Goal: Task Accomplishment & Management: Manage account settings

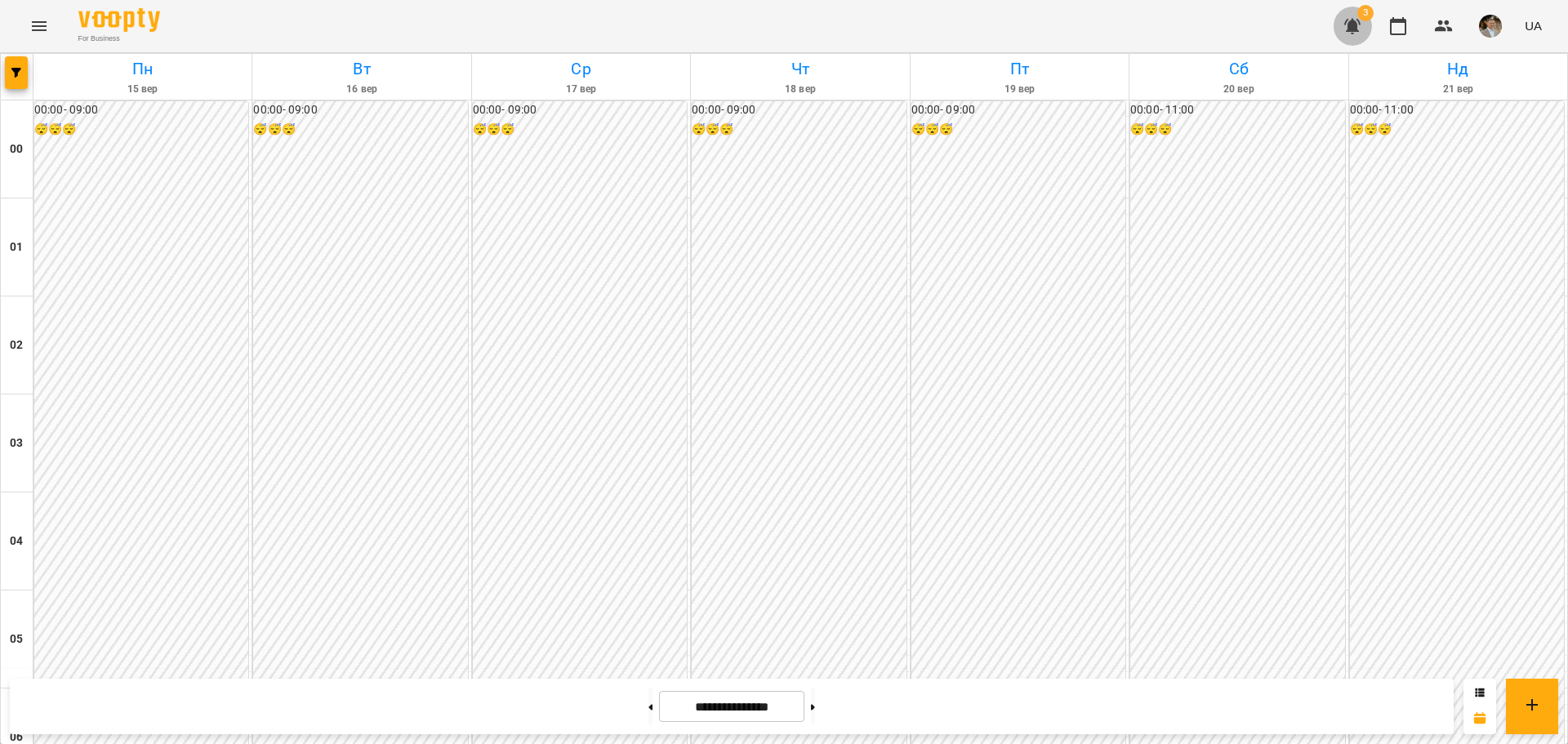
click at [1356, 25] on icon "button" at bounding box center [1352, 27] width 16 height 15
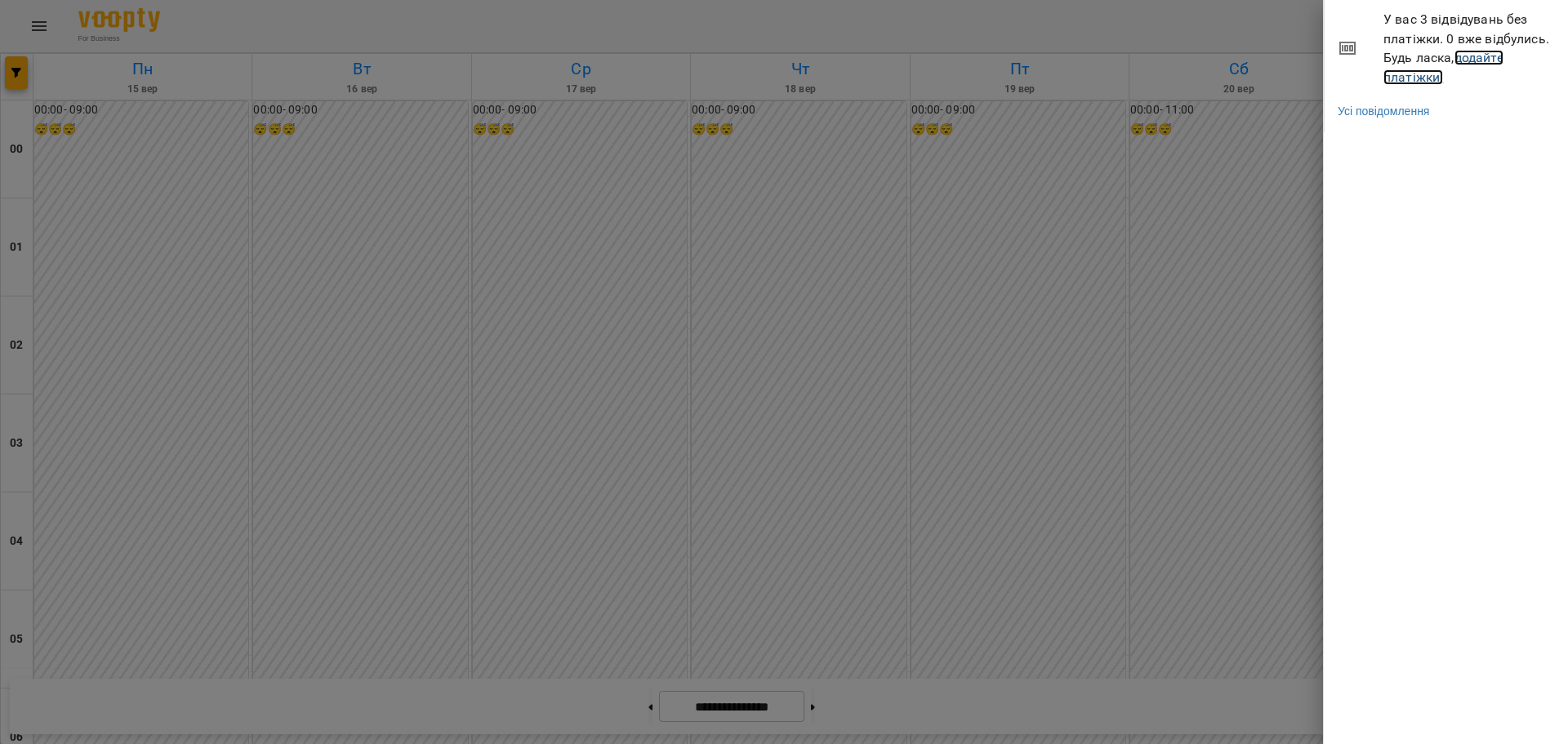
click at [1412, 79] on link "додайте платіжки!" at bounding box center [1443, 67] width 120 height 35
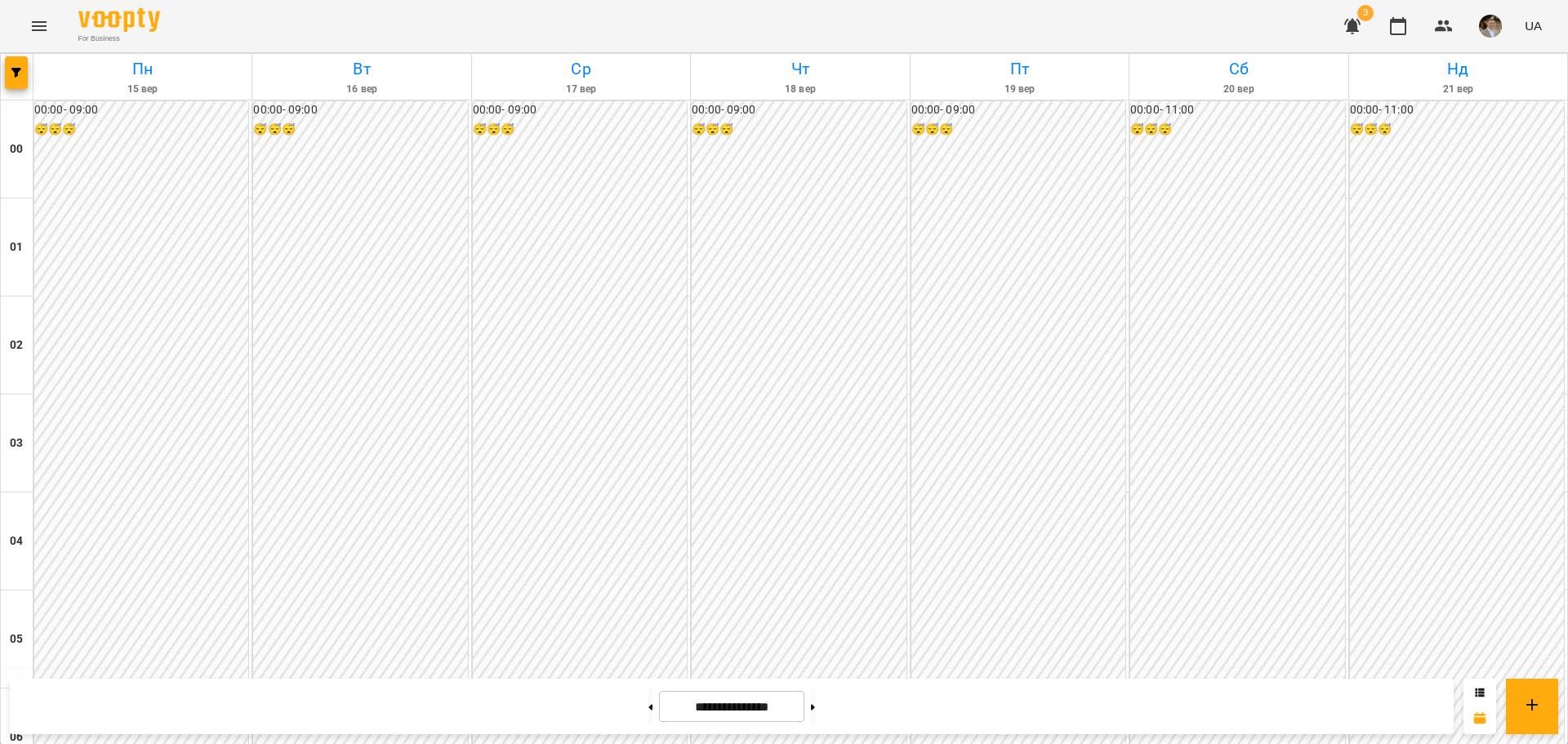
scroll to position [1470, 0]
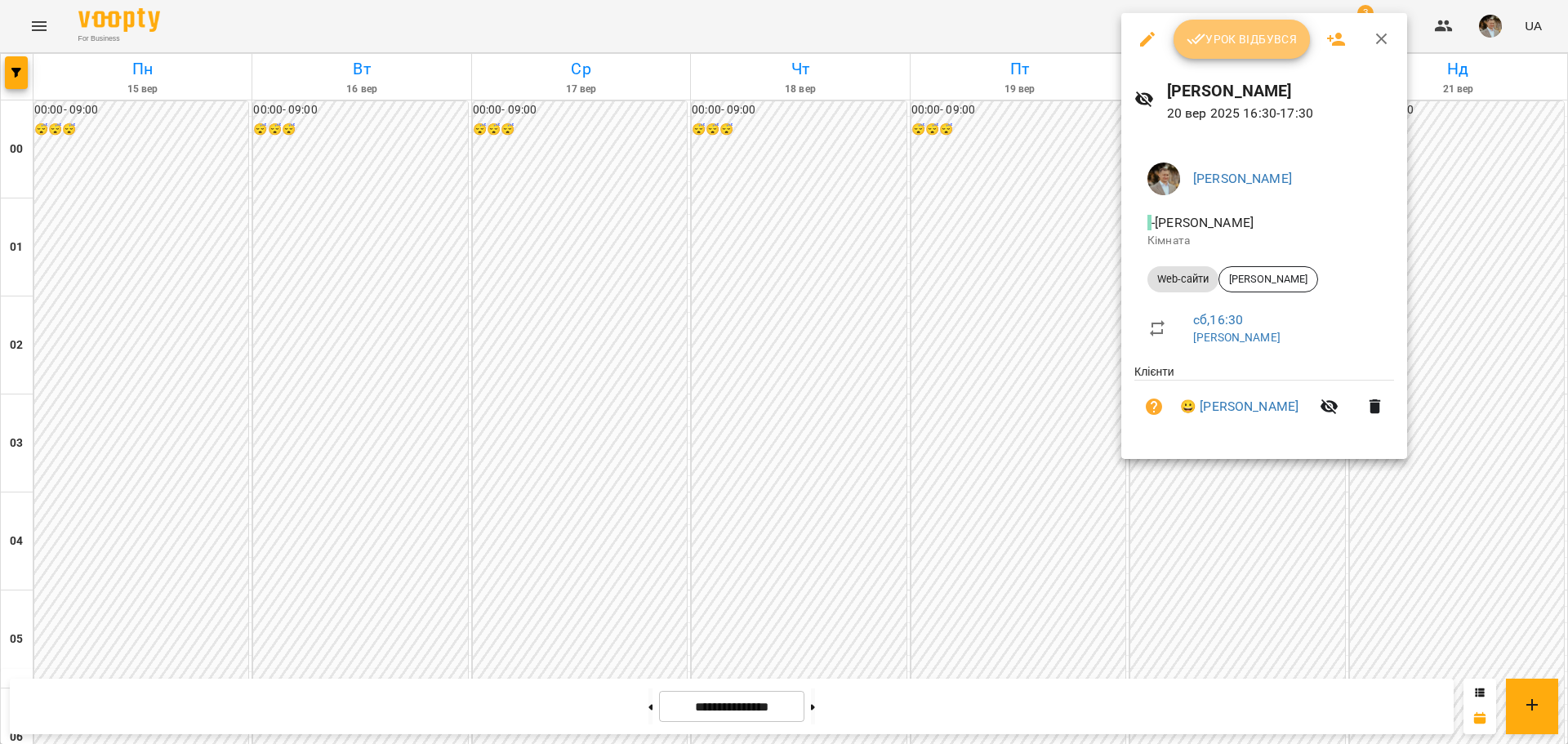
click at [1226, 43] on span "Урок відбувся" at bounding box center [1242, 39] width 111 height 19
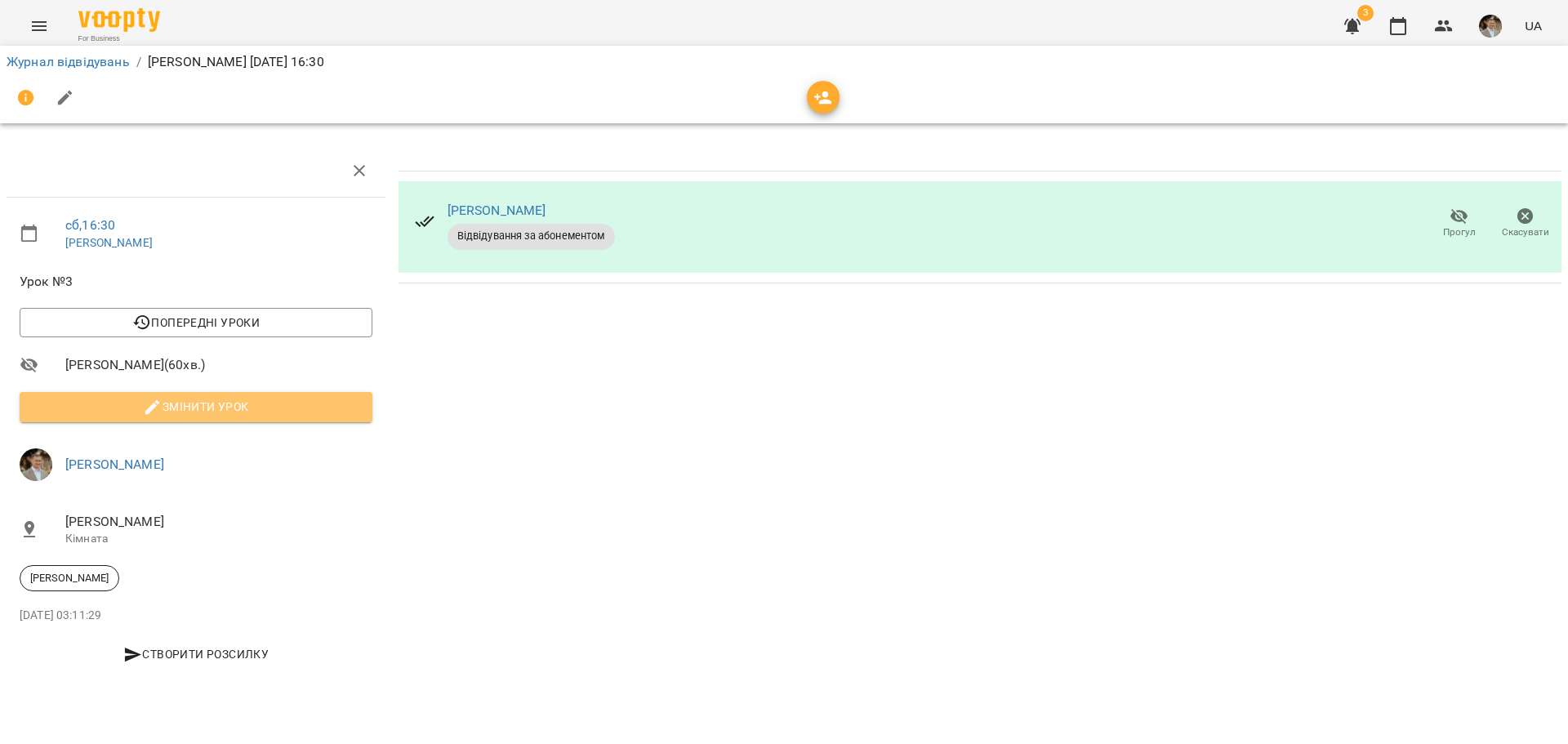
click at [247, 401] on span "Змінити урок" at bounding box center [195, 406] width 326 height 19
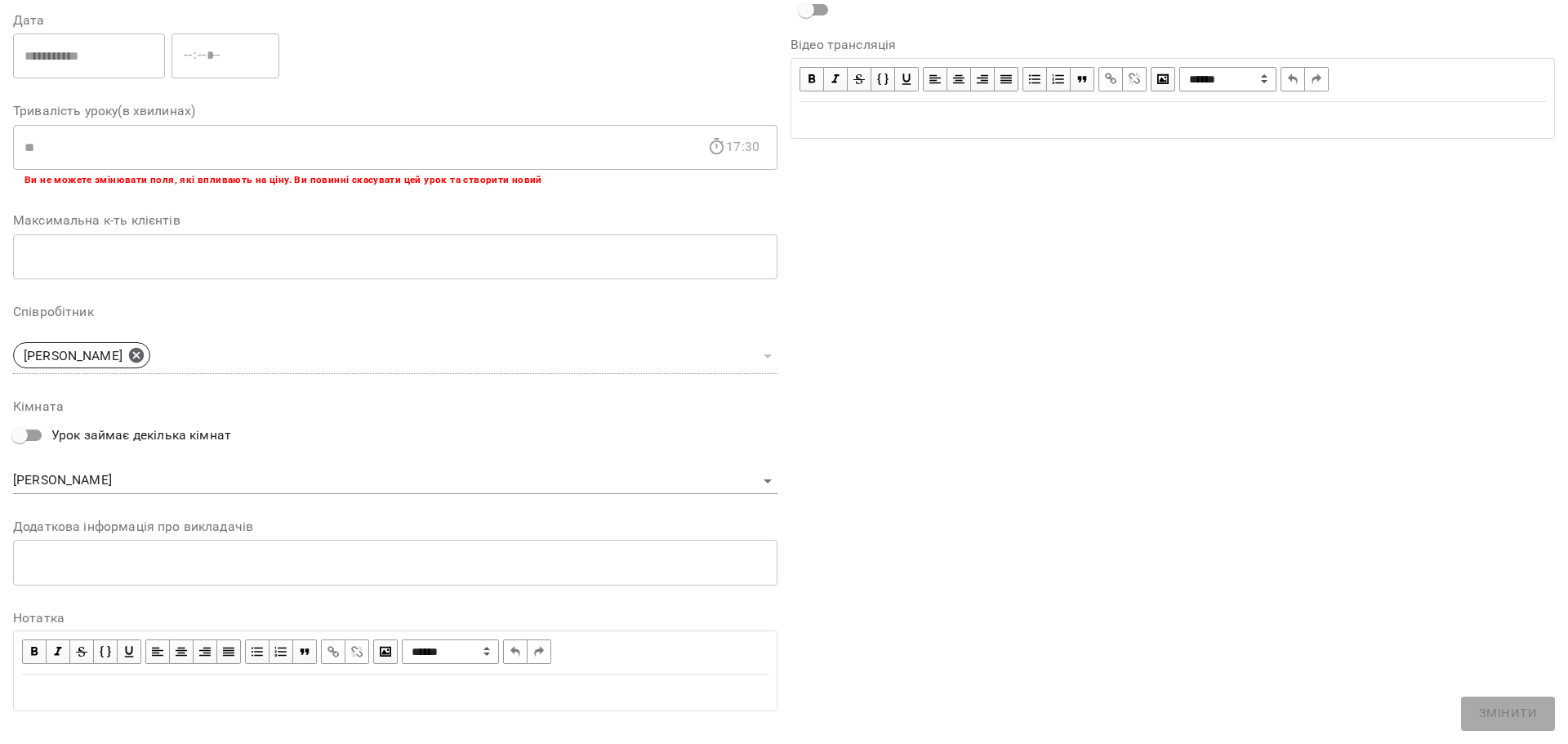
scroll to position [258, 0]
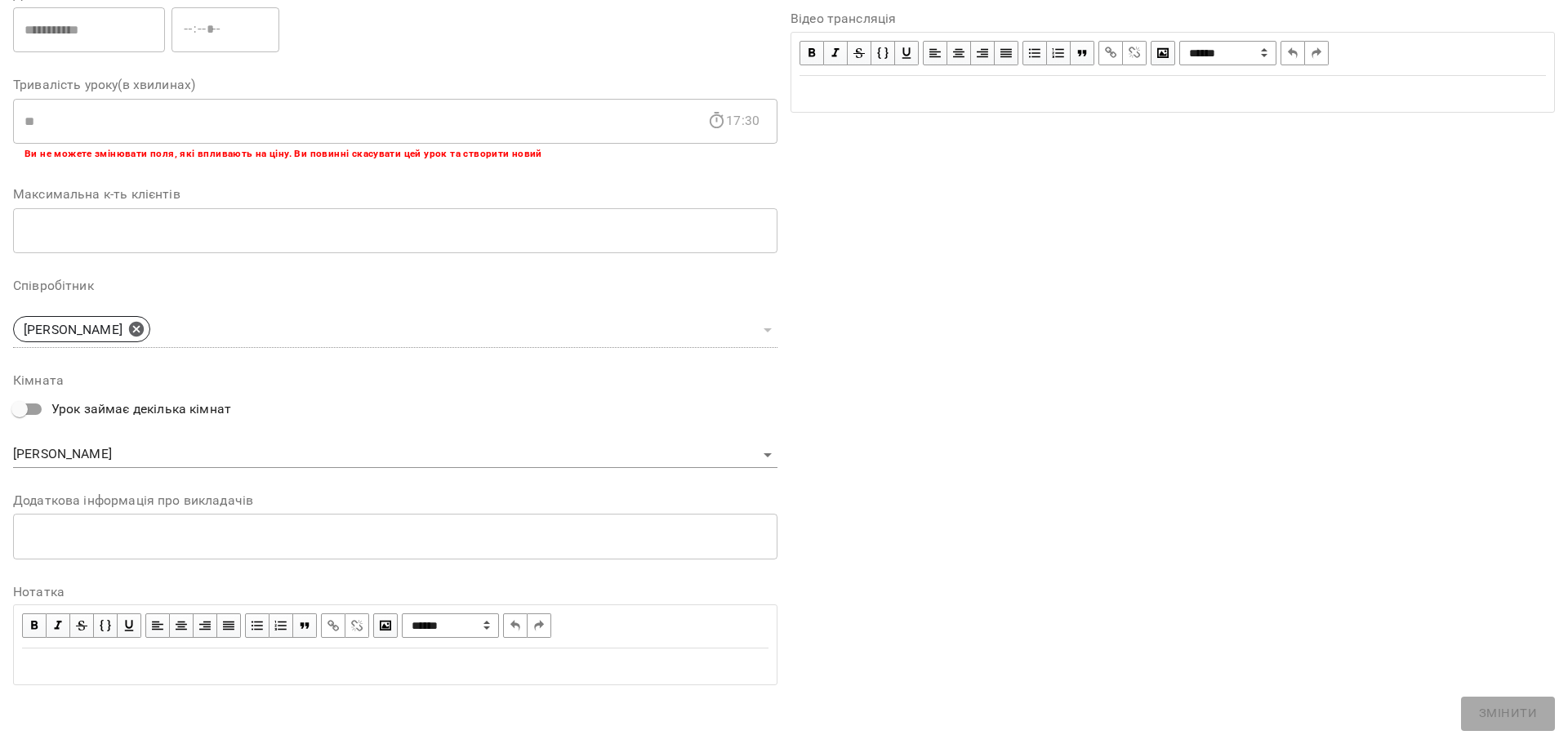
click at [320, 653] on div "Edit text" at bounding box center [395, 667] width 761 height 35
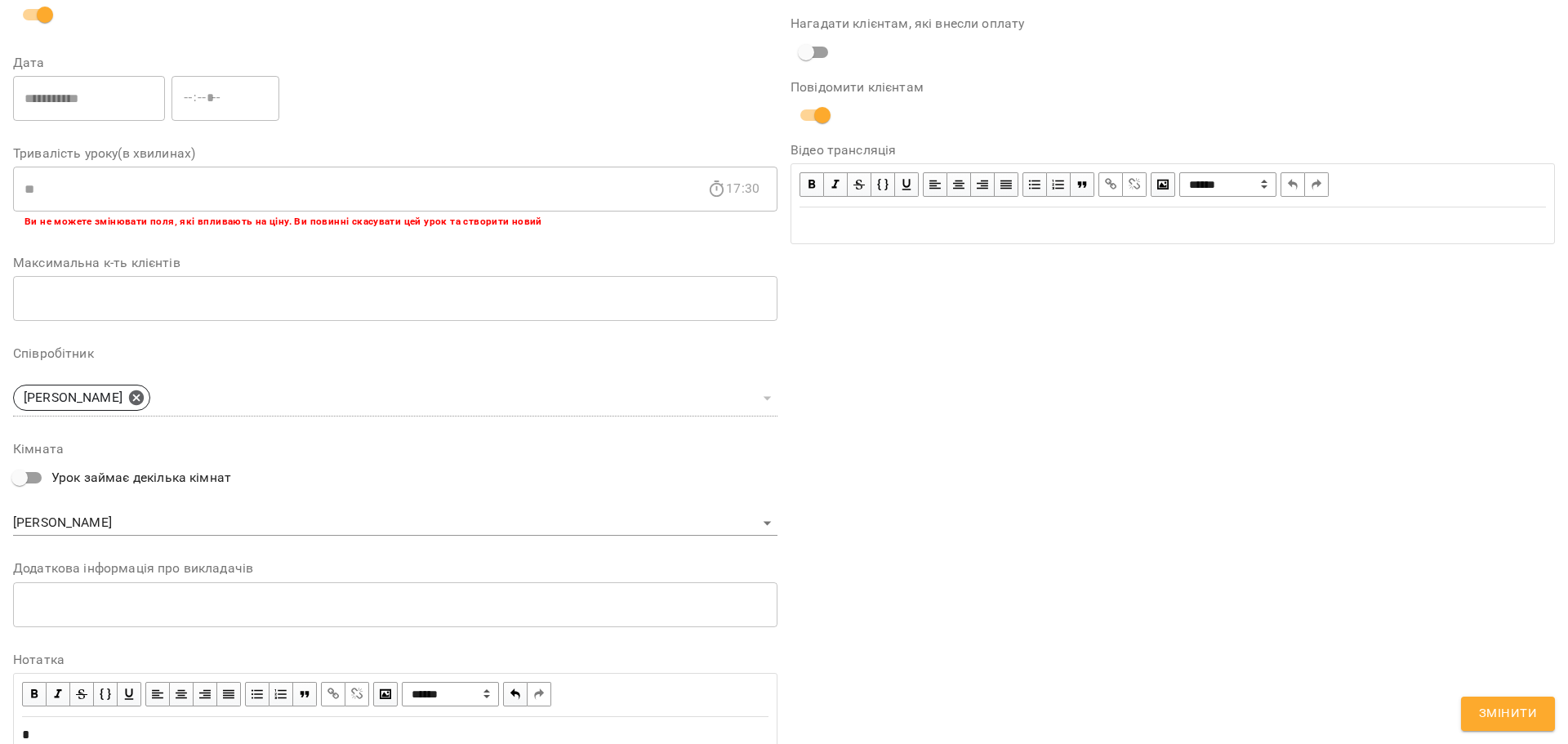
scroll to position [326, 0]
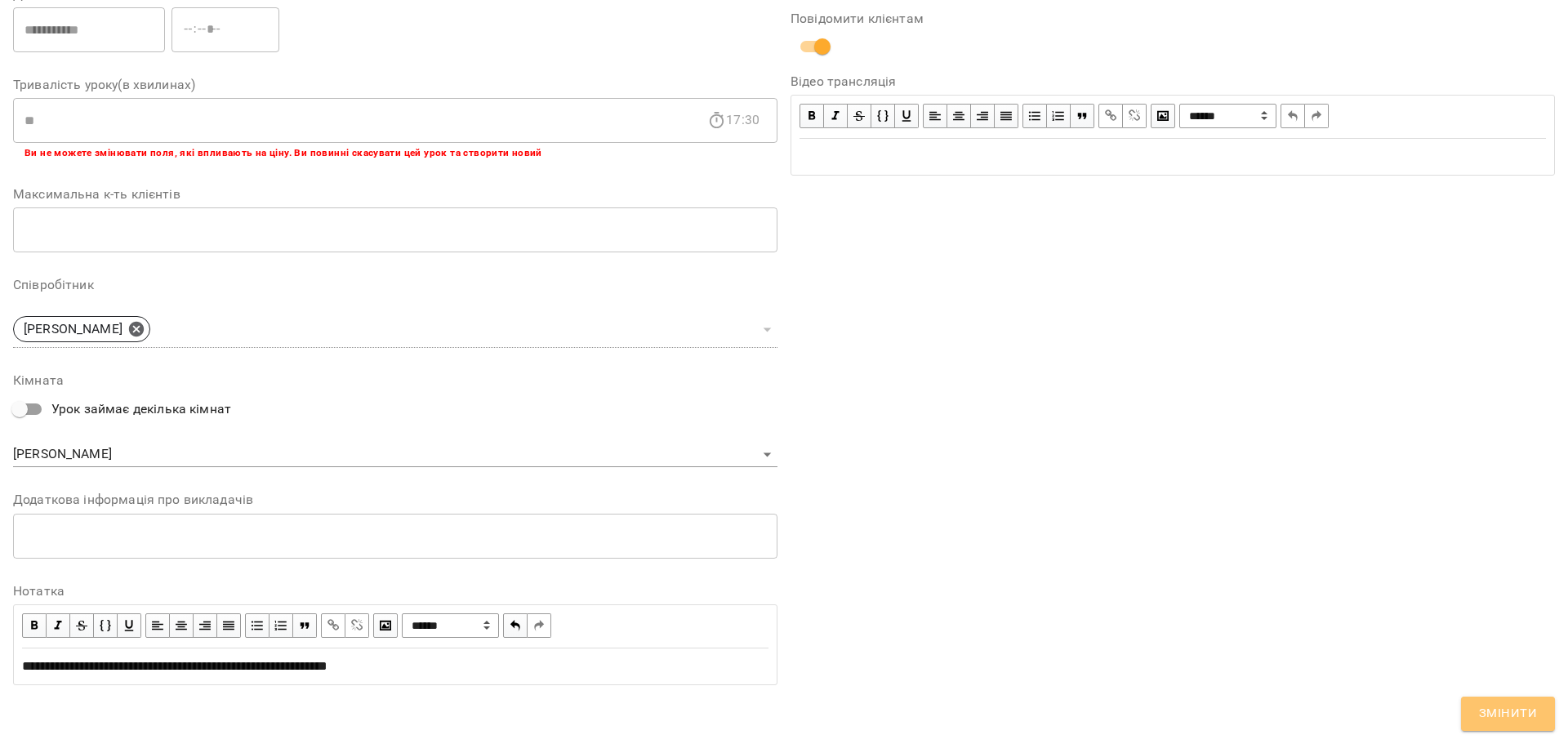
click at [1523, 713] on span "Змінити" at bounding box center [1508, 714] width 58 height 21
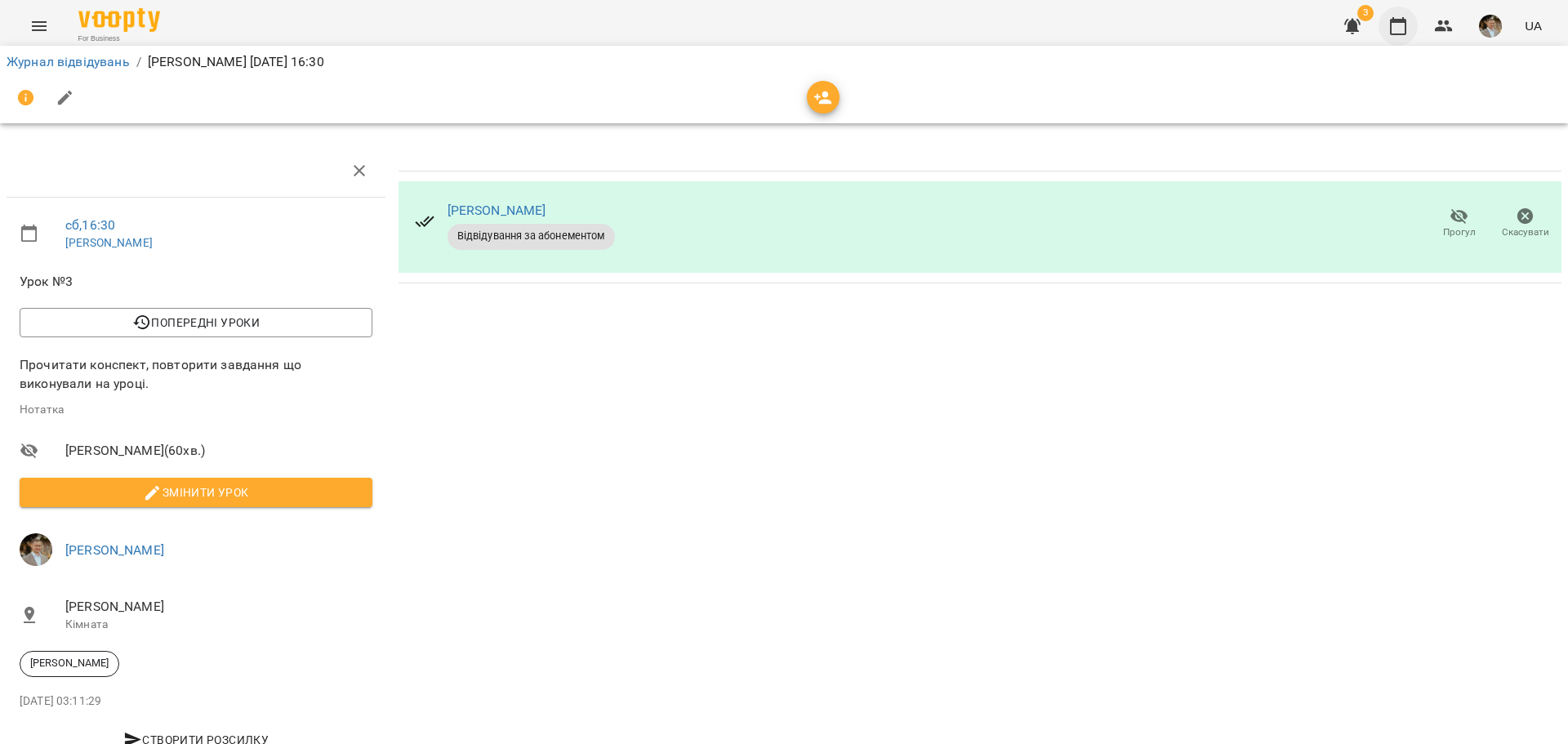
click at [1404, 30] on icon "button" at bounding box center [1398, 26] width 19 height 19
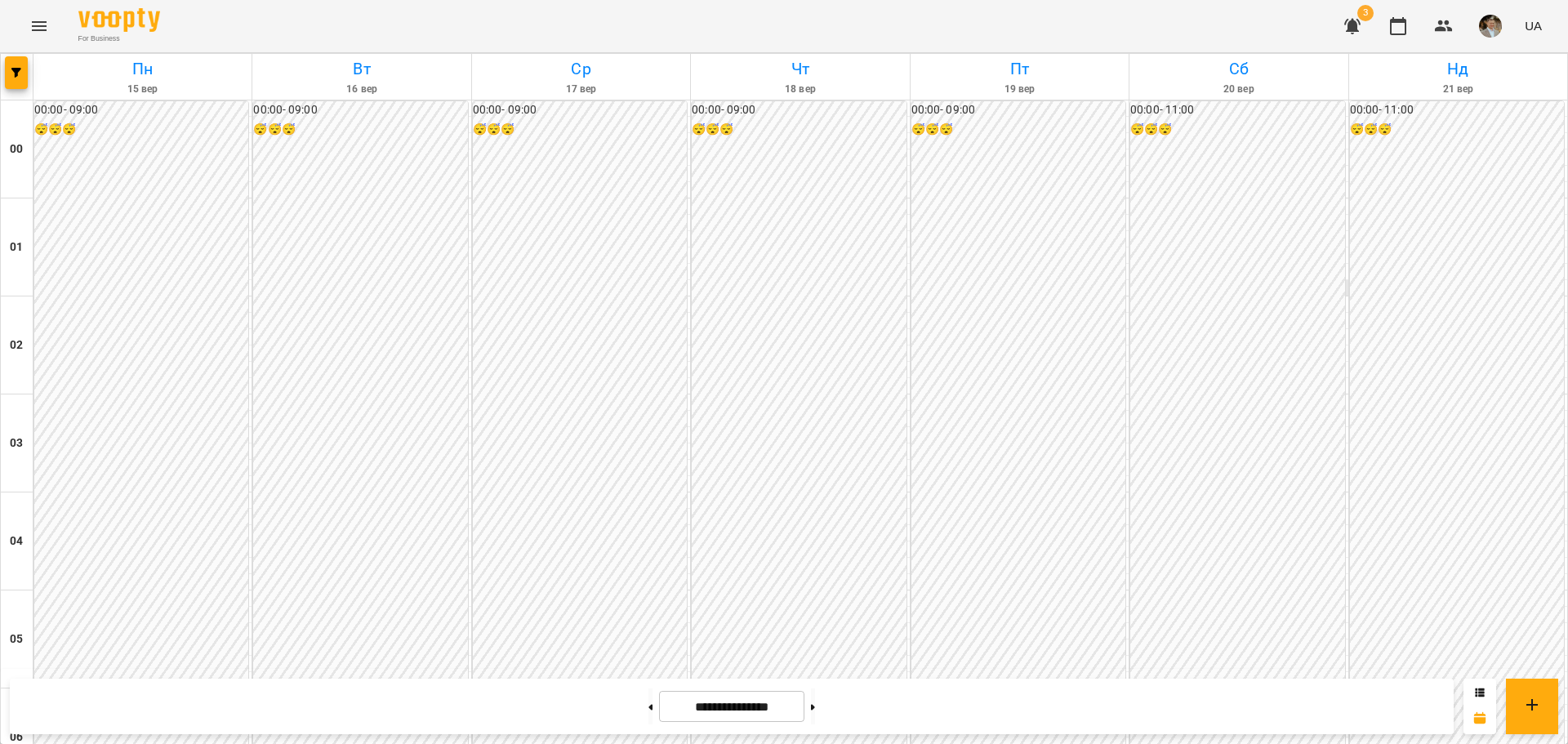
scroll to position [1470, 0]
click at [1352, 20] on icon "button" at bounding box center [1352, 27] width 16 height 15
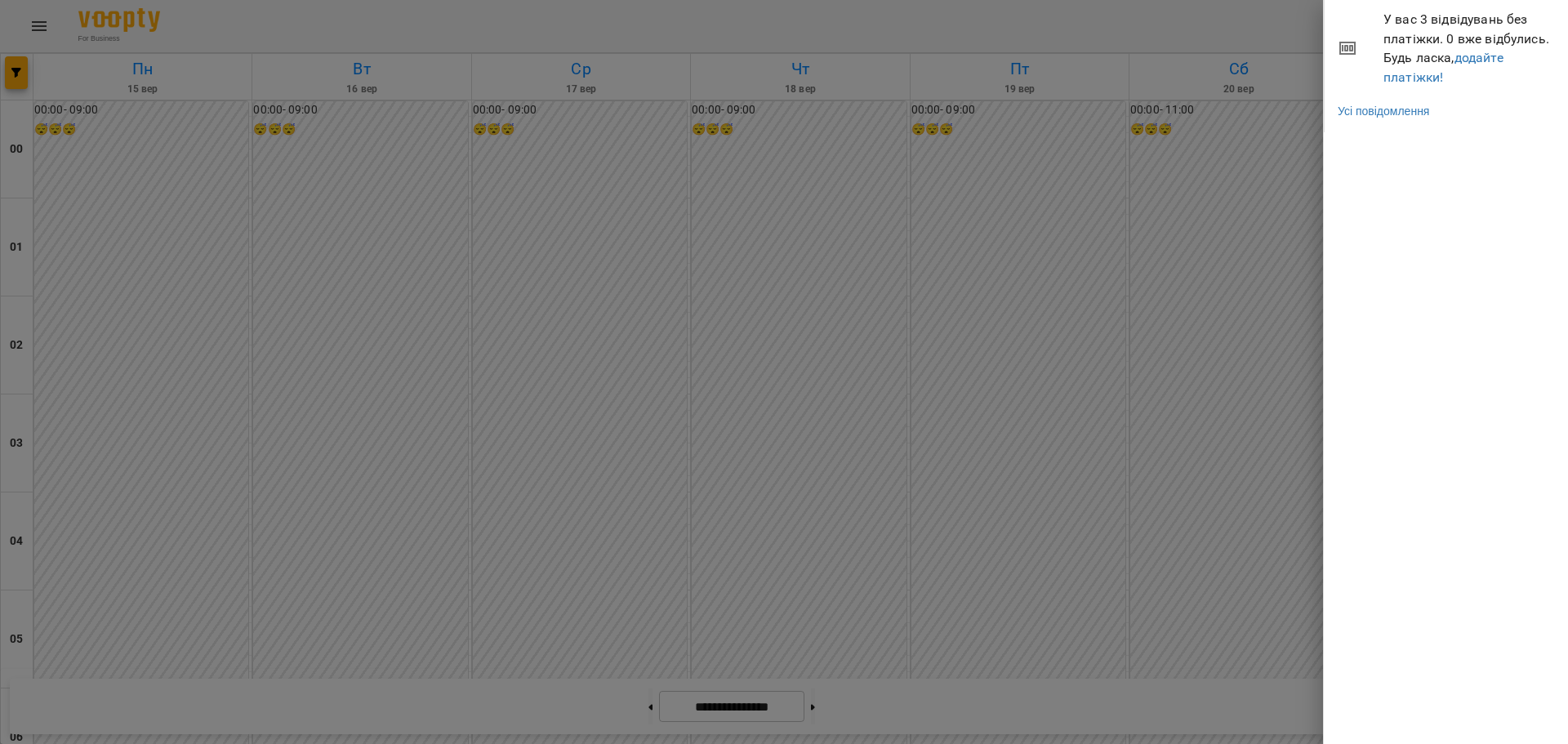
click at [922, 303] on div at bounding box center [784, 372] width 1568 height 744
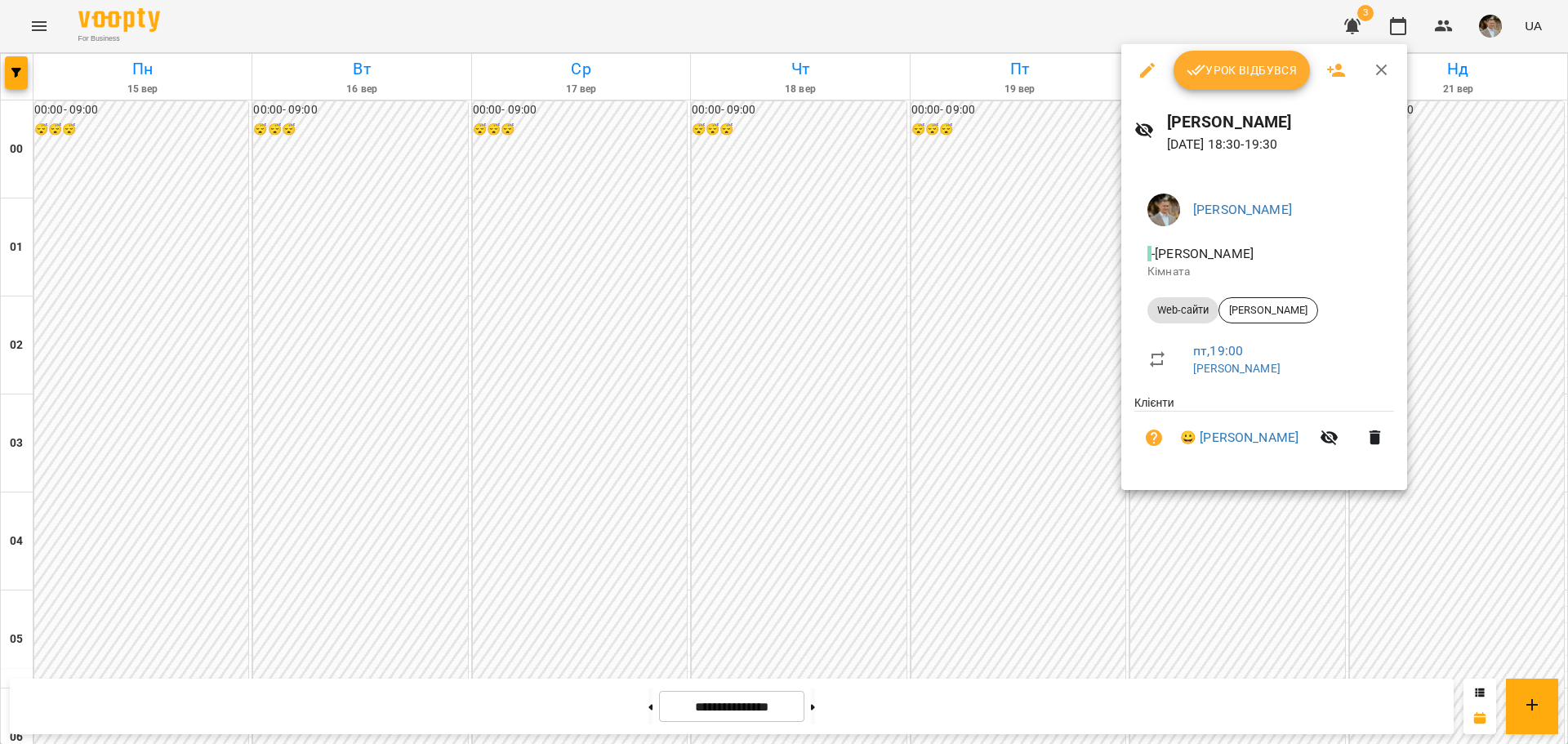
click at [1274, 64] on span "Урок відбувся" at bounding box center [1242, 70] width 111 height 19
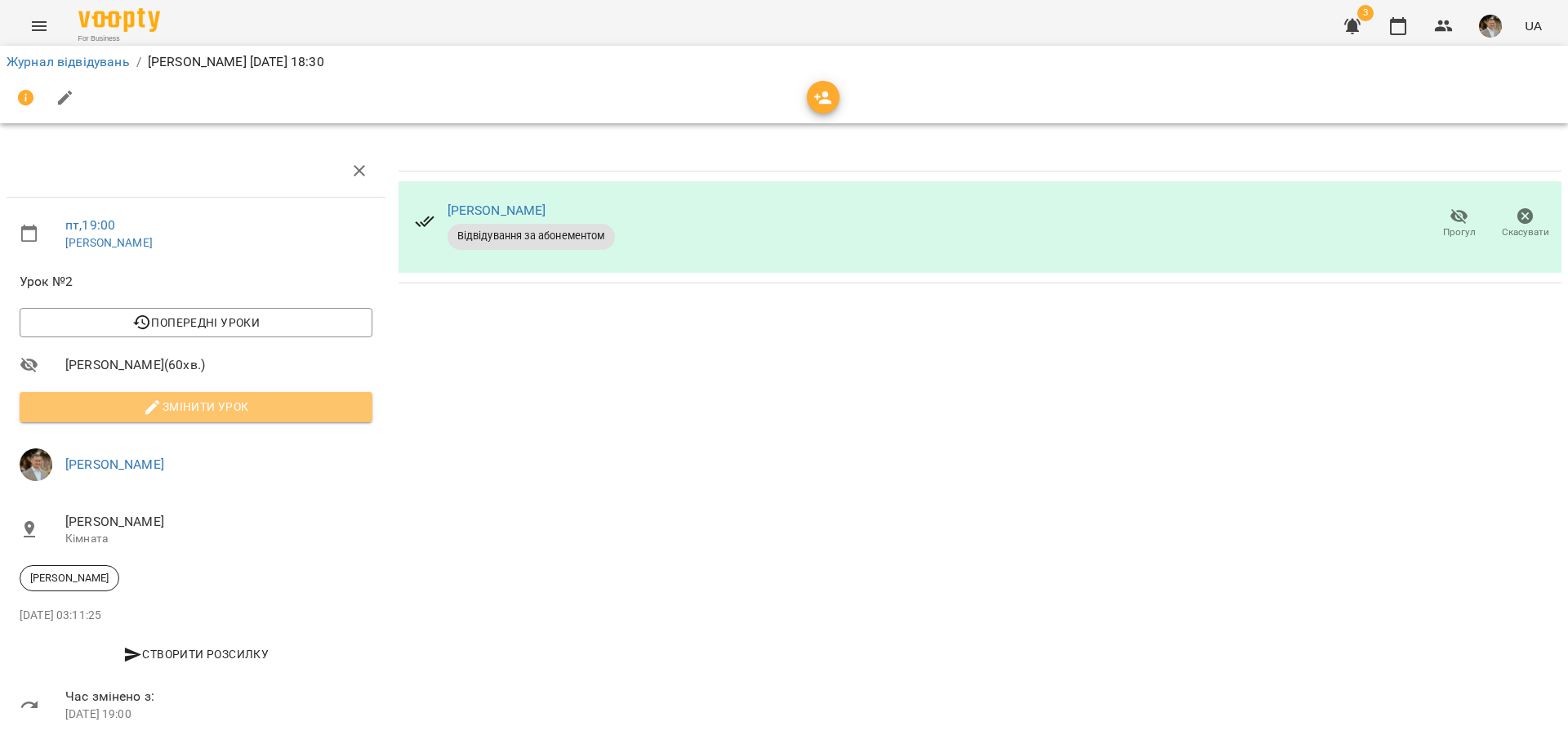
click at [283, 395] on button "Змінити урок" at bounding box center [195, 406] width 353 height 30
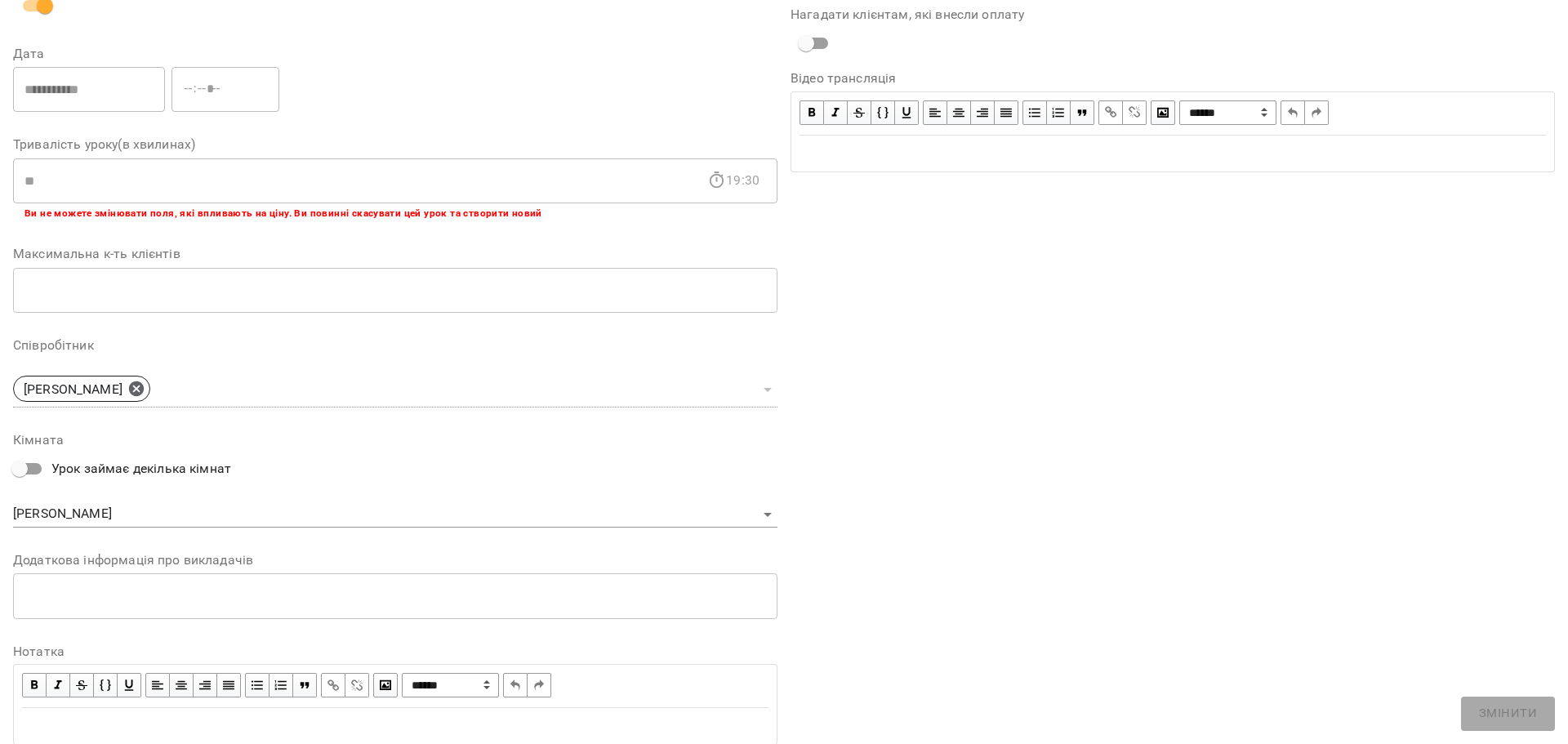
scroll to position [258, 0]
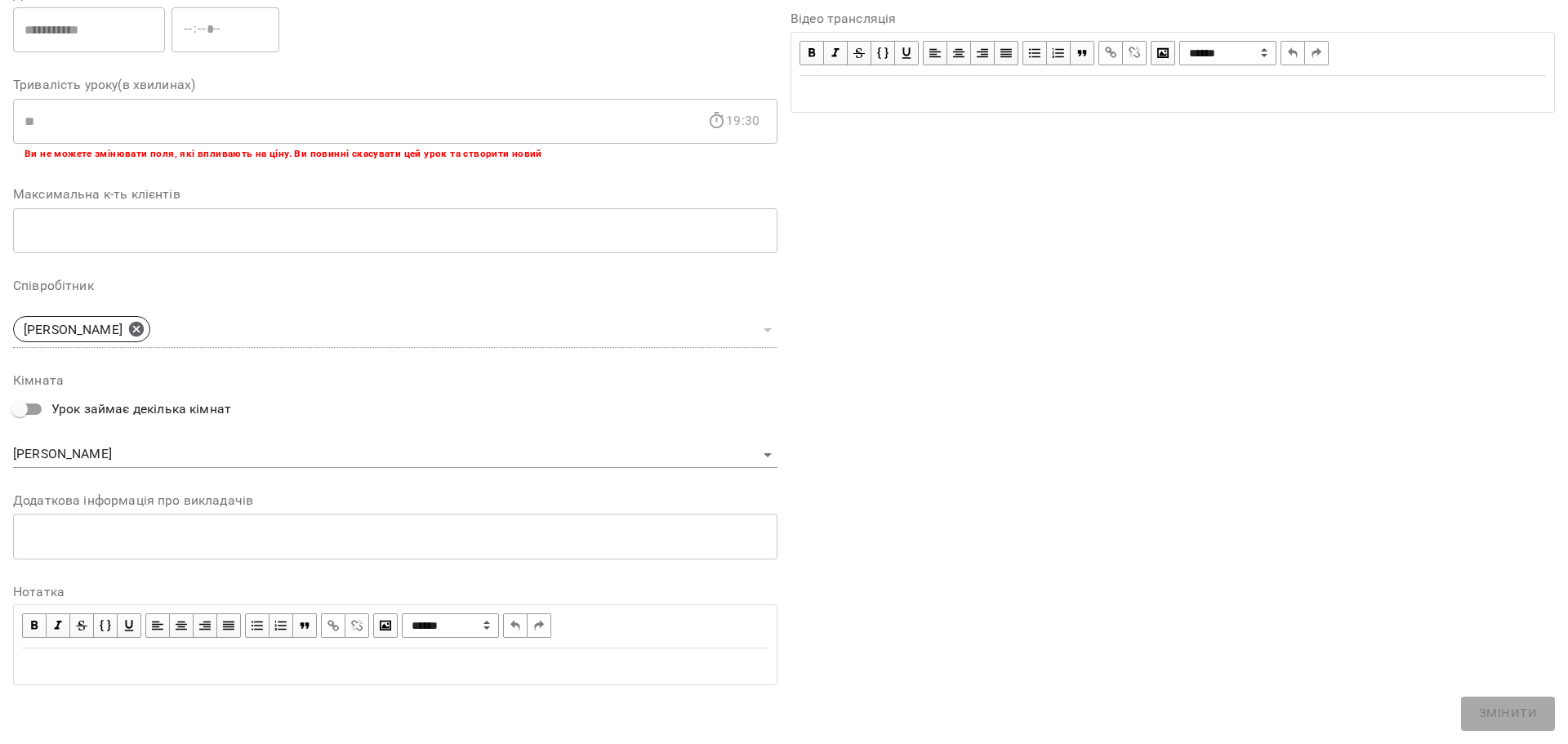
click at [251, 501] on label "Додаткова інформація про викладачів" at bounding box center [396, 500] width 764 height 13
click at [186, 666] on div "Edit text" at bounding box center [396, 666] width 747 height 19
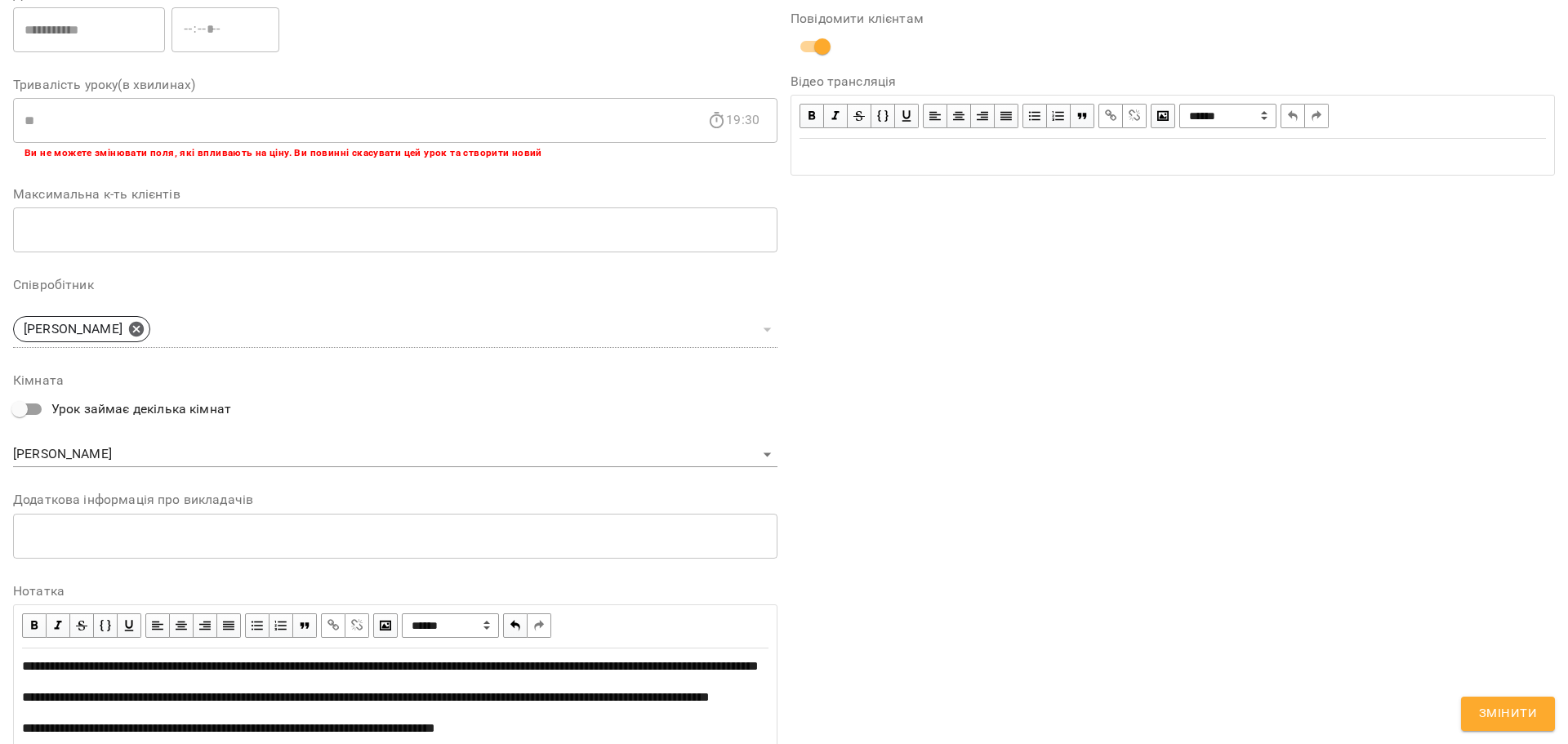
scroll to position [459, 0]
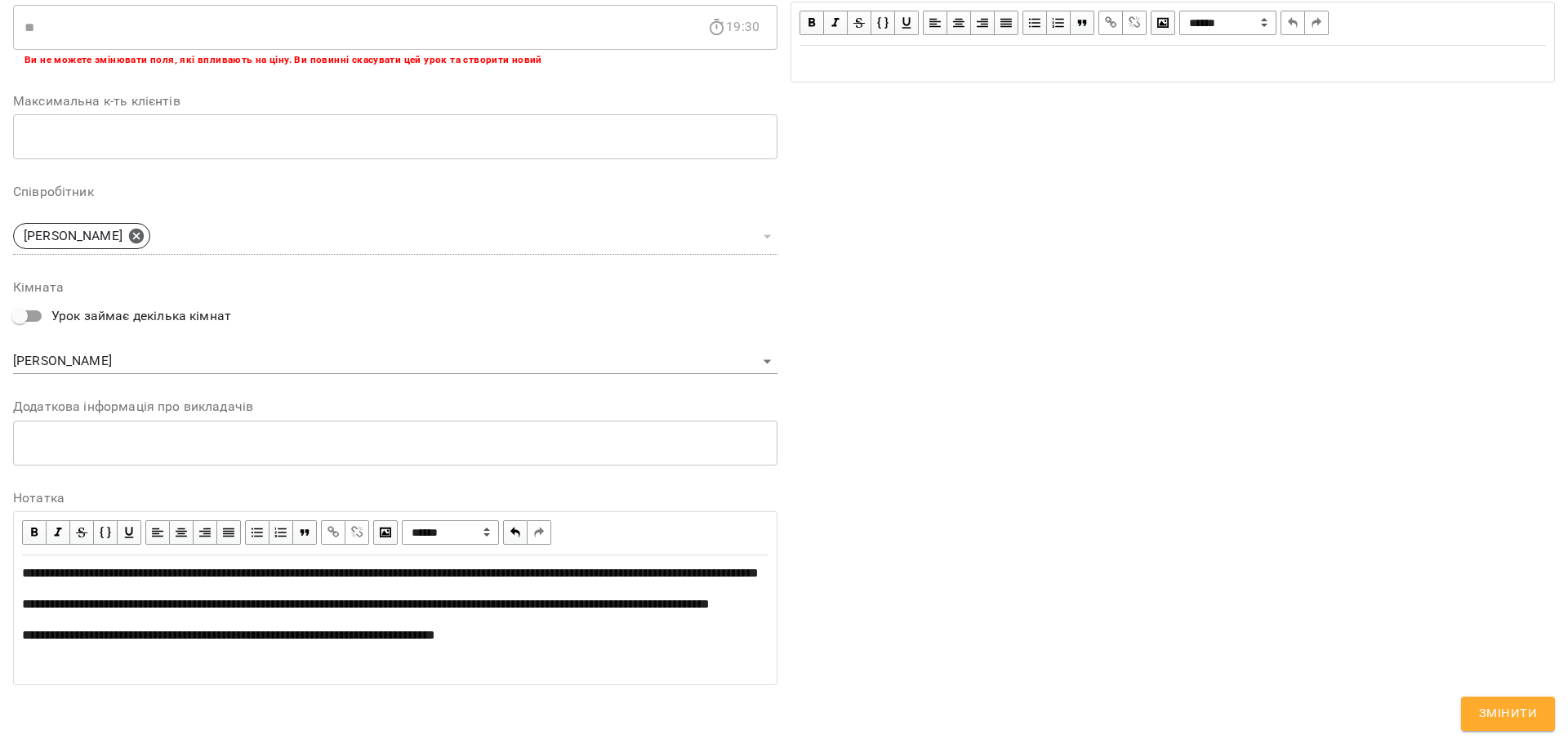
click at [616, 635] on div "**********" at bounding box center [396, 635] width 747 height 19
click at [32, 567] on span "**********" at bounding box center [390, 573] width 736 height 13
click at [581, 650] on div "**********" at bounding box center [396, 619] width 747 height 113
click at [1502, 713] on span "Змінити" at bounding box center [1508, 714] width 58 height 21
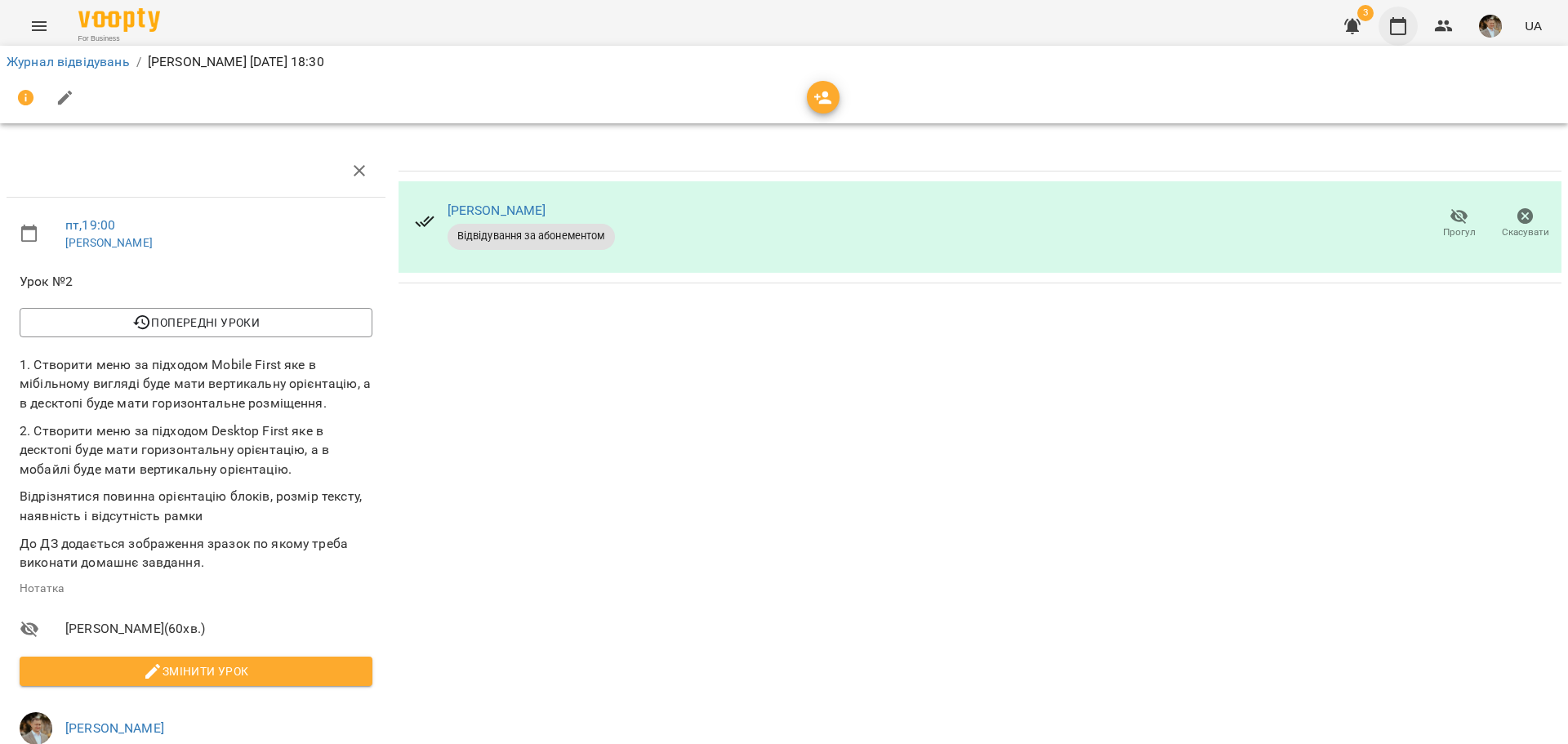
click at [1405, 26] on icon "button" at bounding box center [1398, 26] width 19 height 19
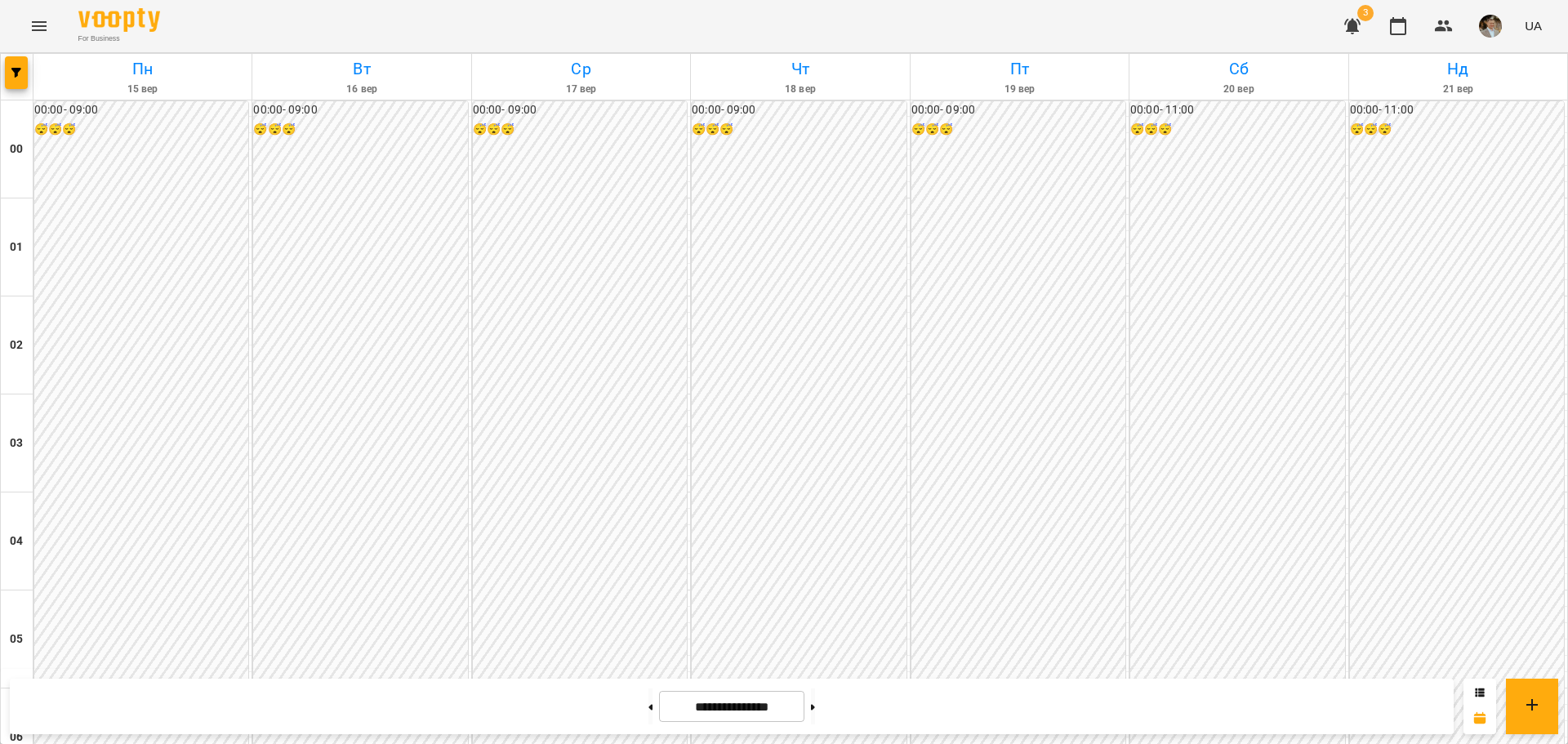
scroll to position [1470, 0]
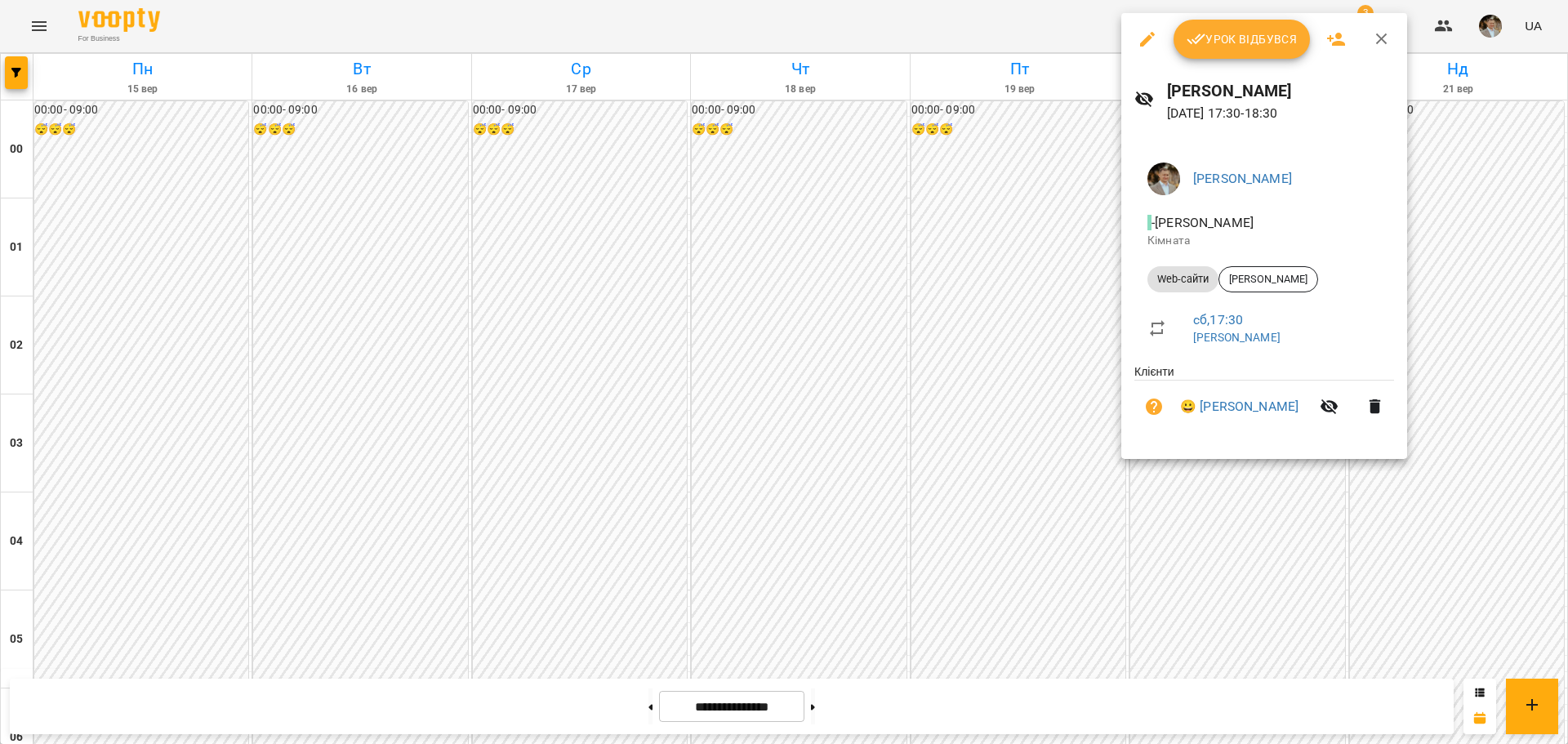
click at [1248, 51] on button "Урок відбувся" at bounding box center [1242, 38] width 138 height 39
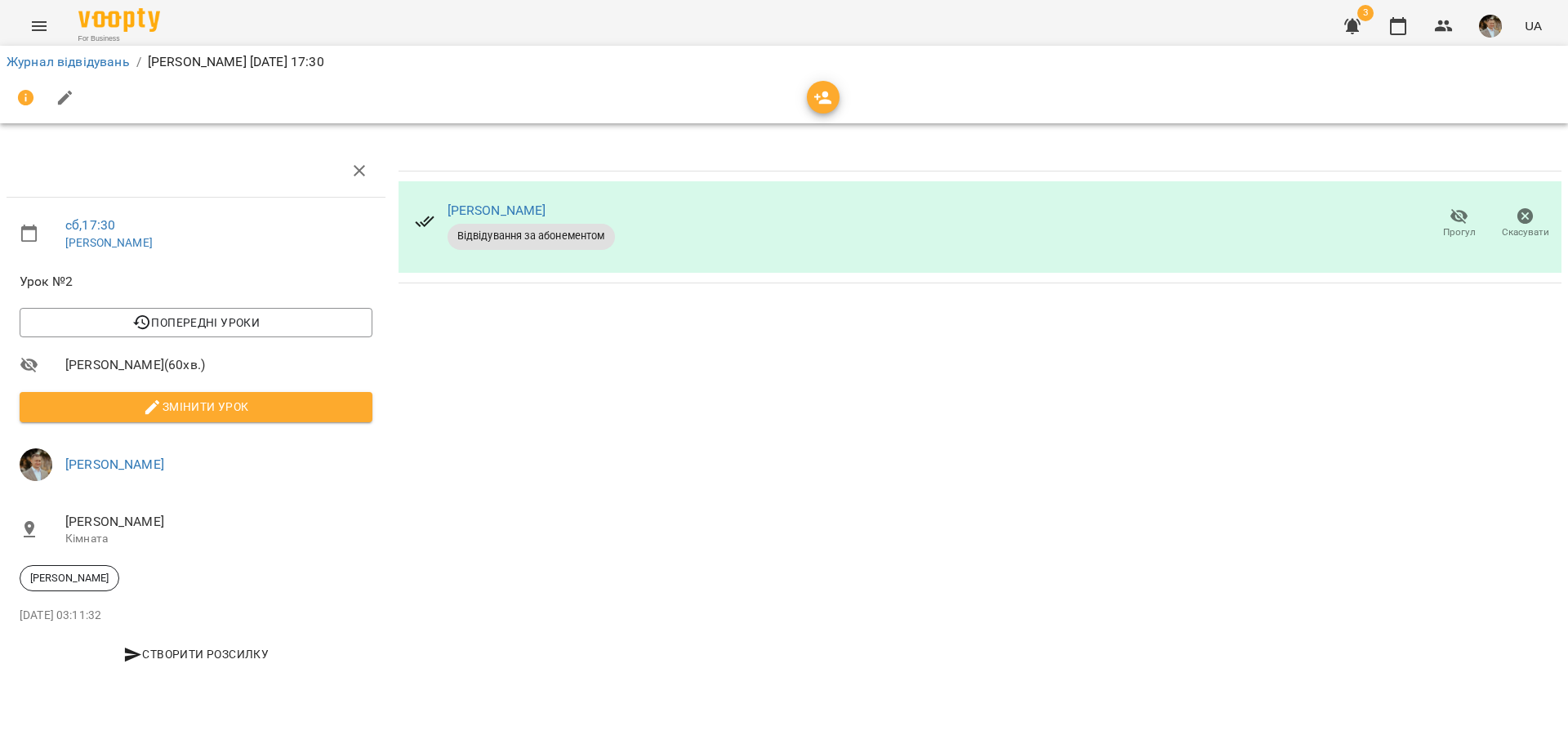
click at [222, 403] on span "Змінити урок" at bounding box center [195, 406] width 326 height 19
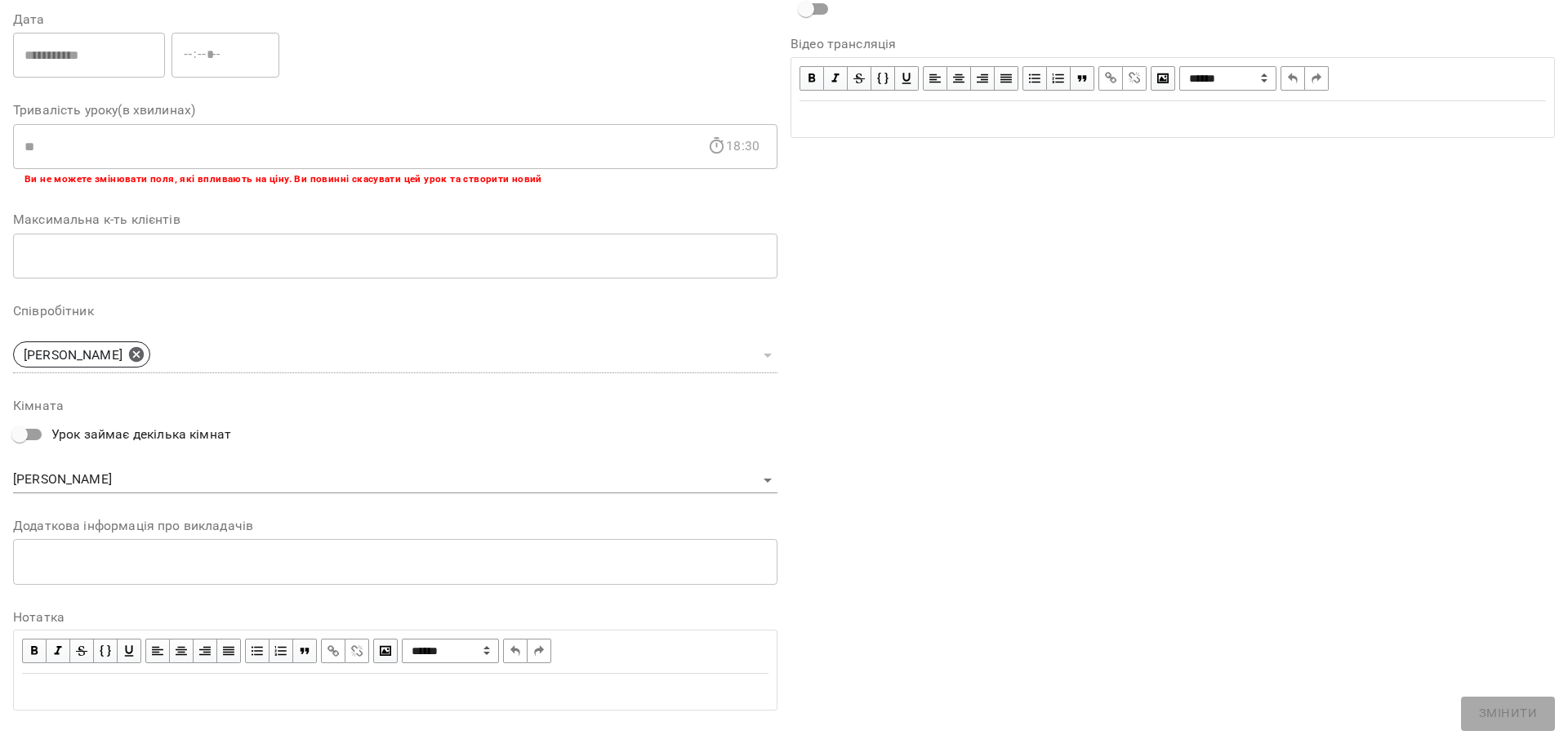
scroll to position [258, 0]
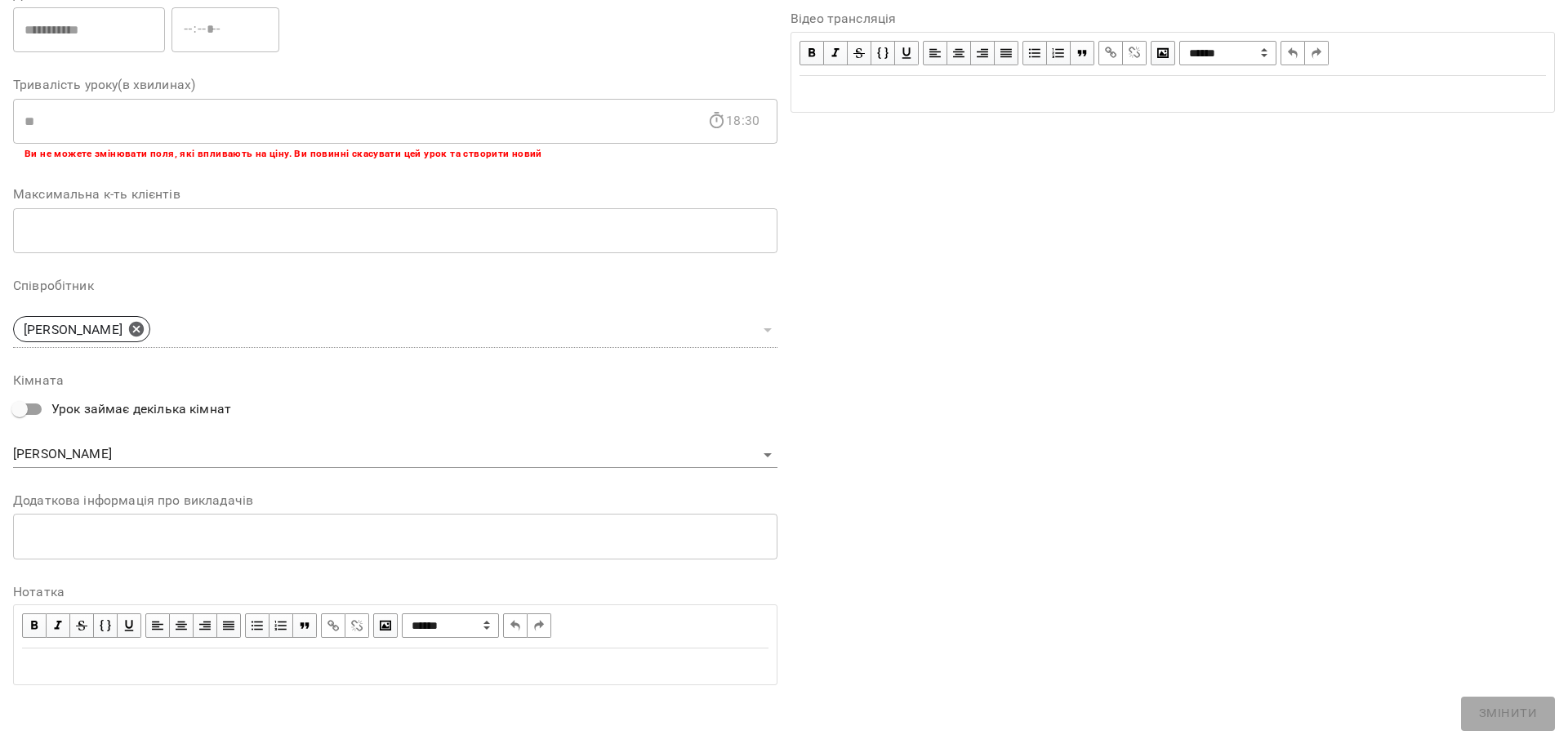
click at [204, 663] on div "Edit text" at bounding box center [396, 666] width 747 height 19
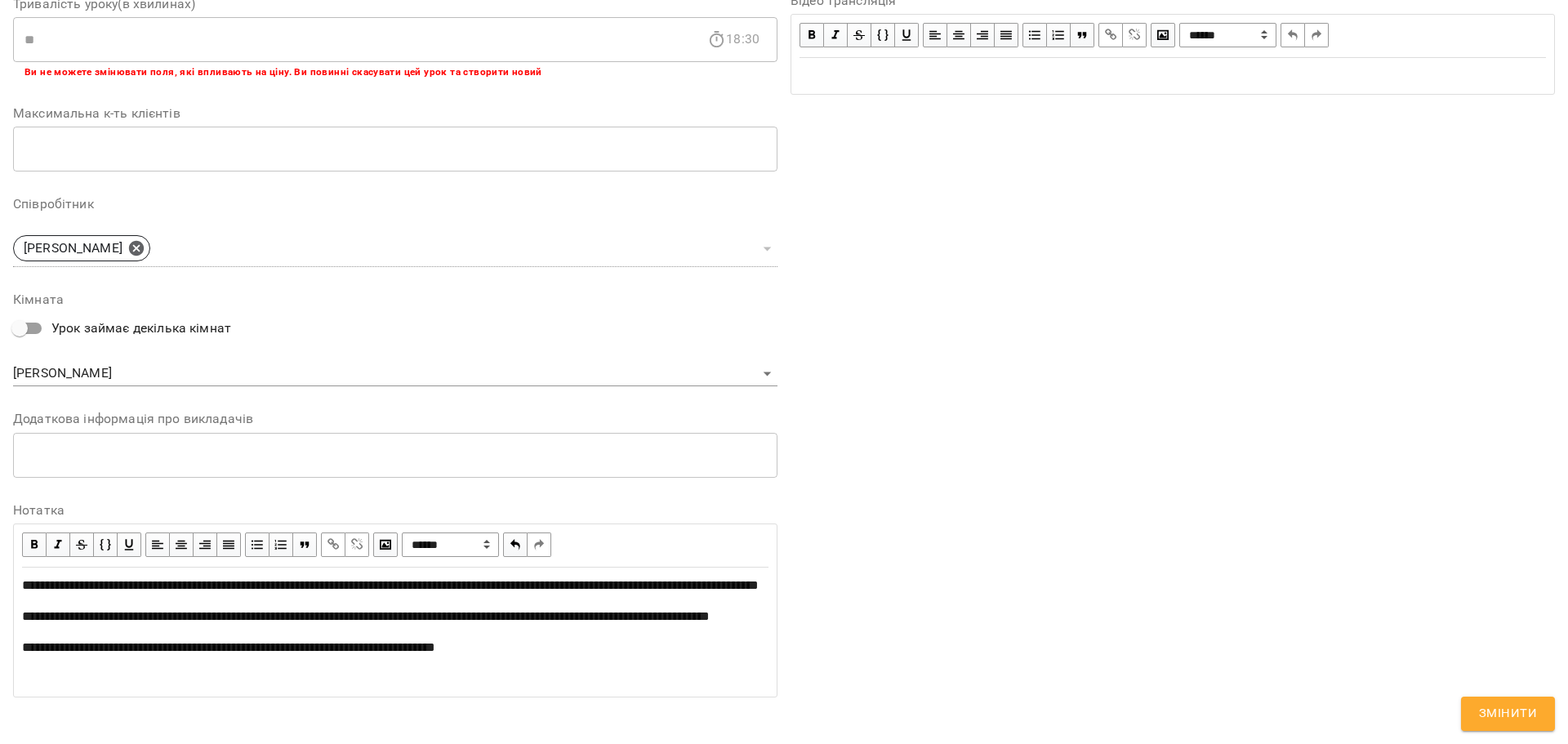
scroll to position [459, 0]
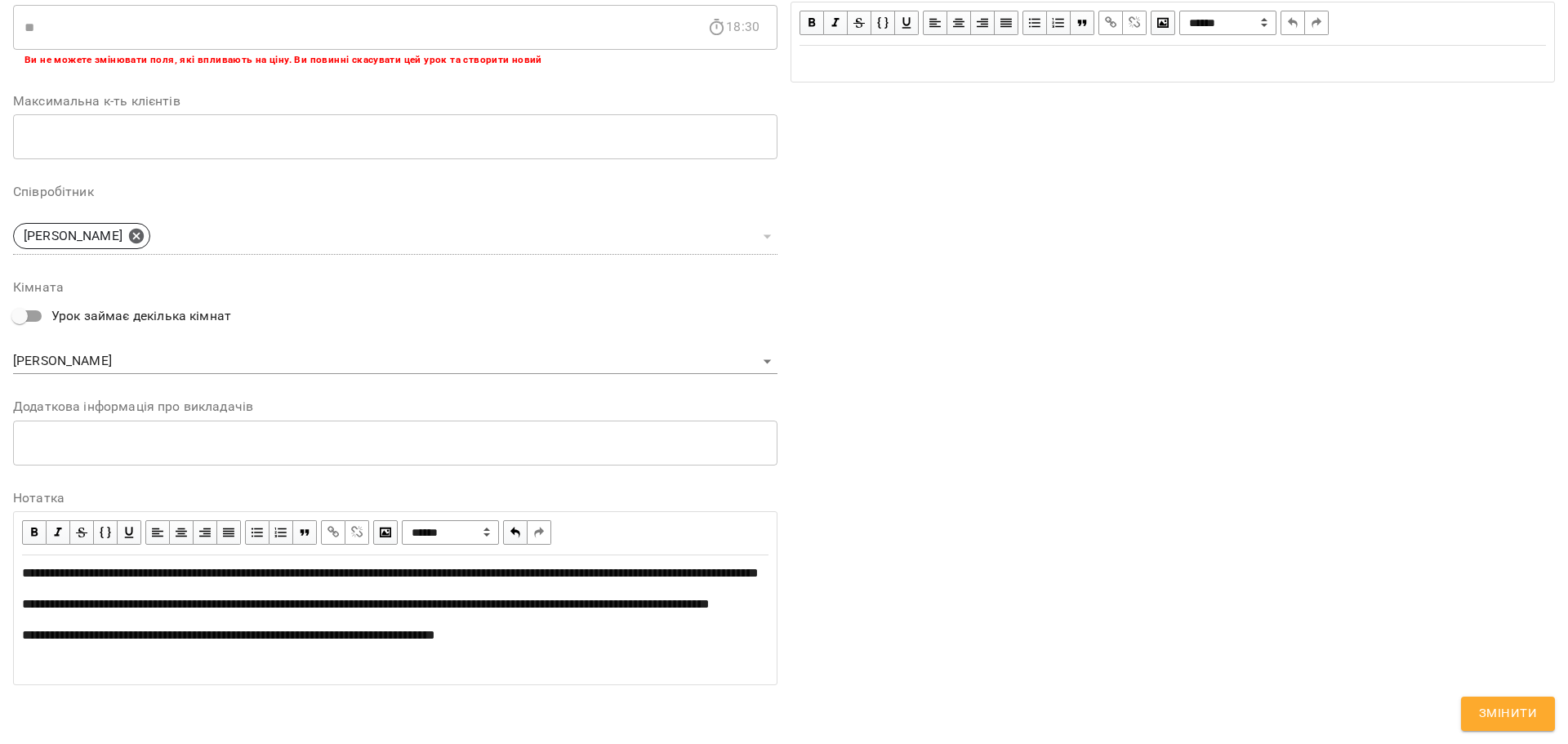
click at [1490, 722] on span "Змінити" at bounding box center [1508, 714] width 58 height 21
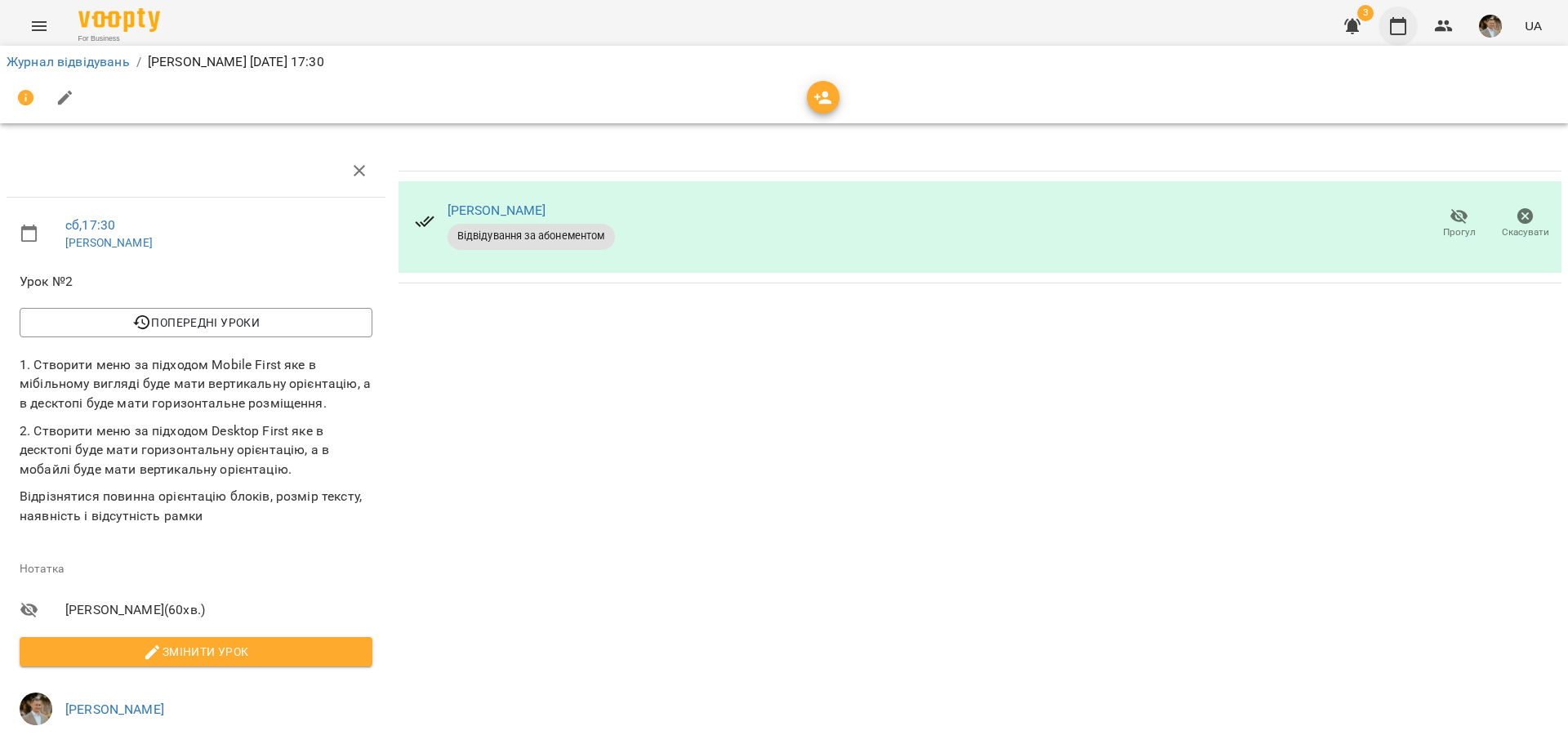
click at [1407, 30] on icon "button" at bounding box center [1398, 26] width 19 height 19
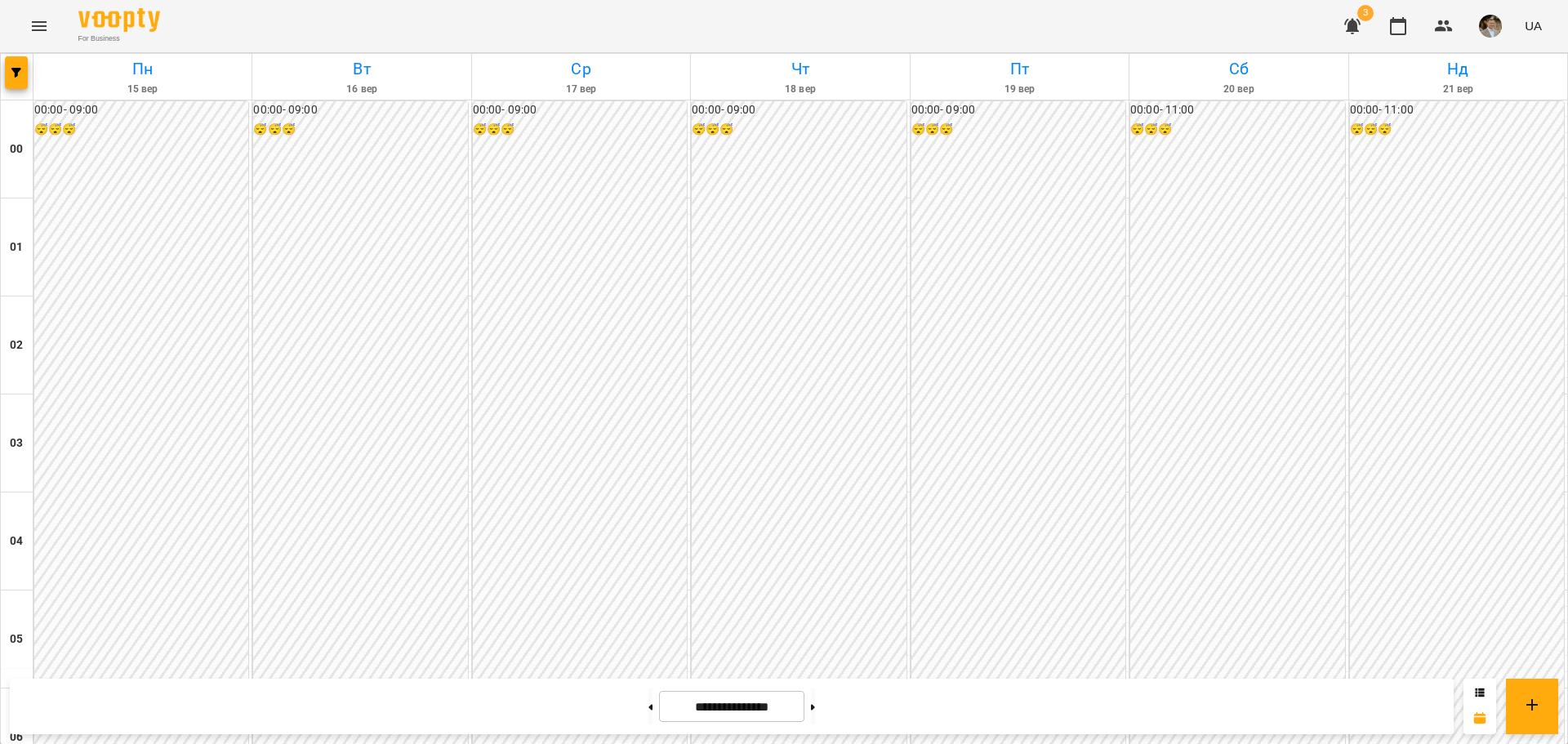
scroll to position [557, 0]
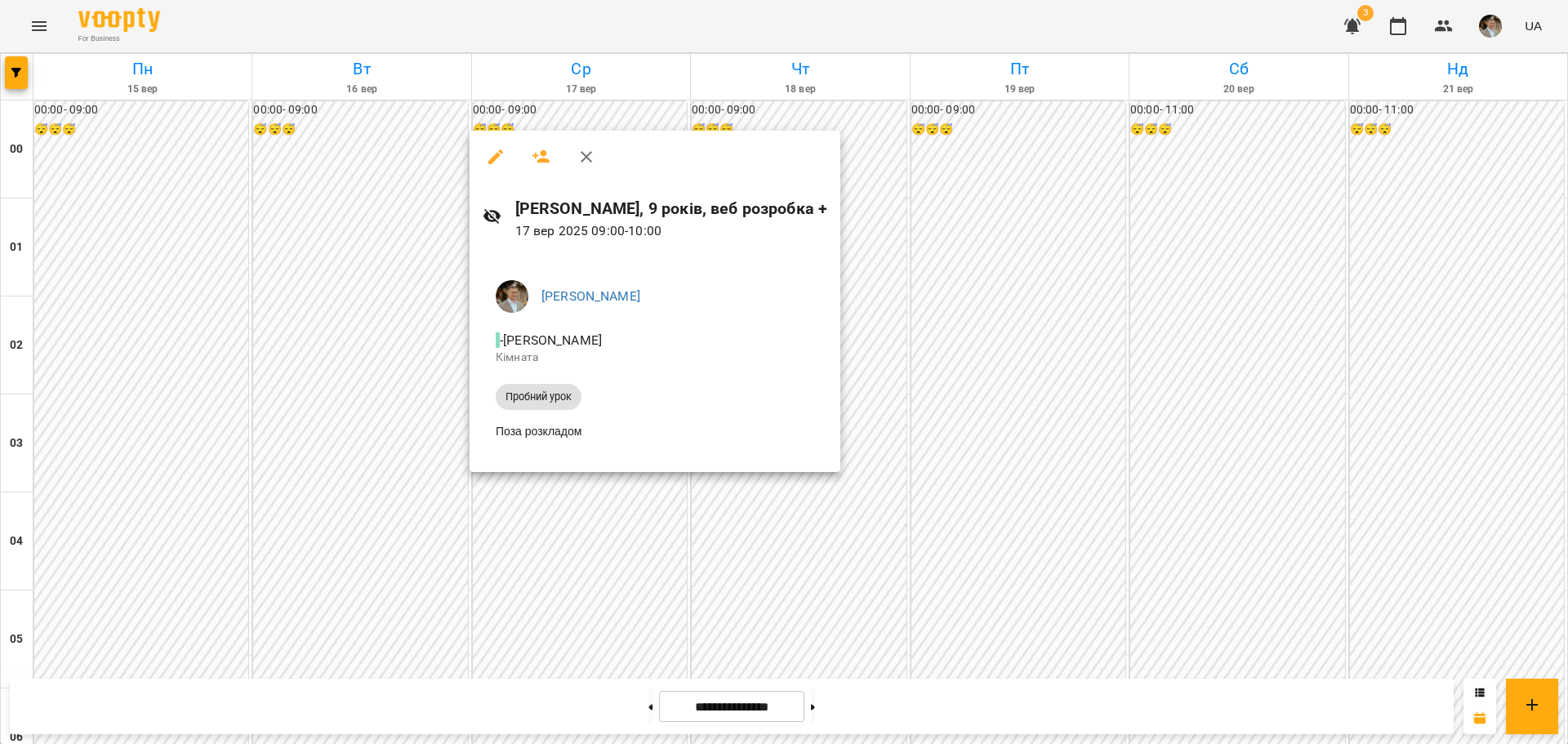
click at [445, 589] on div at bounding box center [784, 372] width 1568 height 744
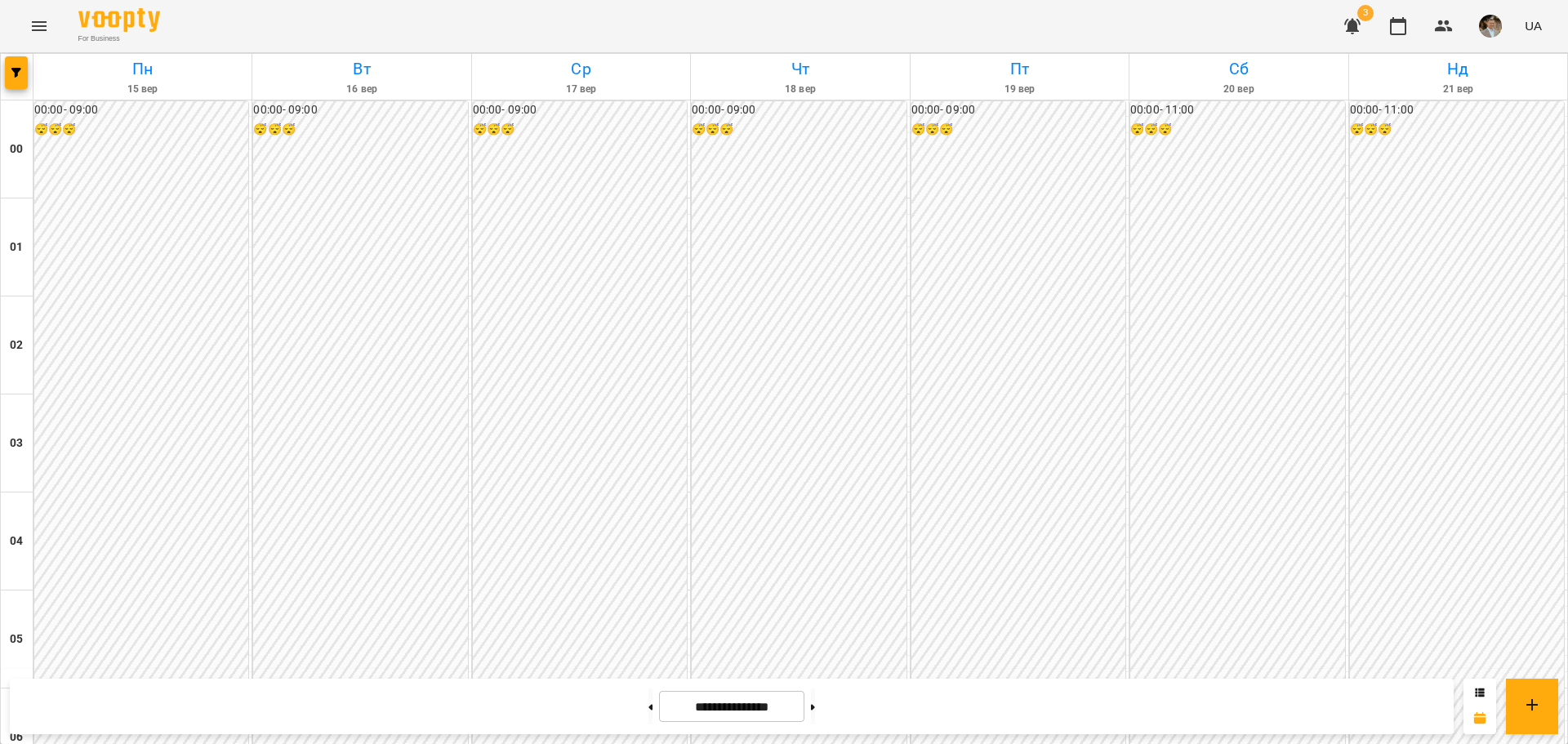
scroll to position [1537, 0]
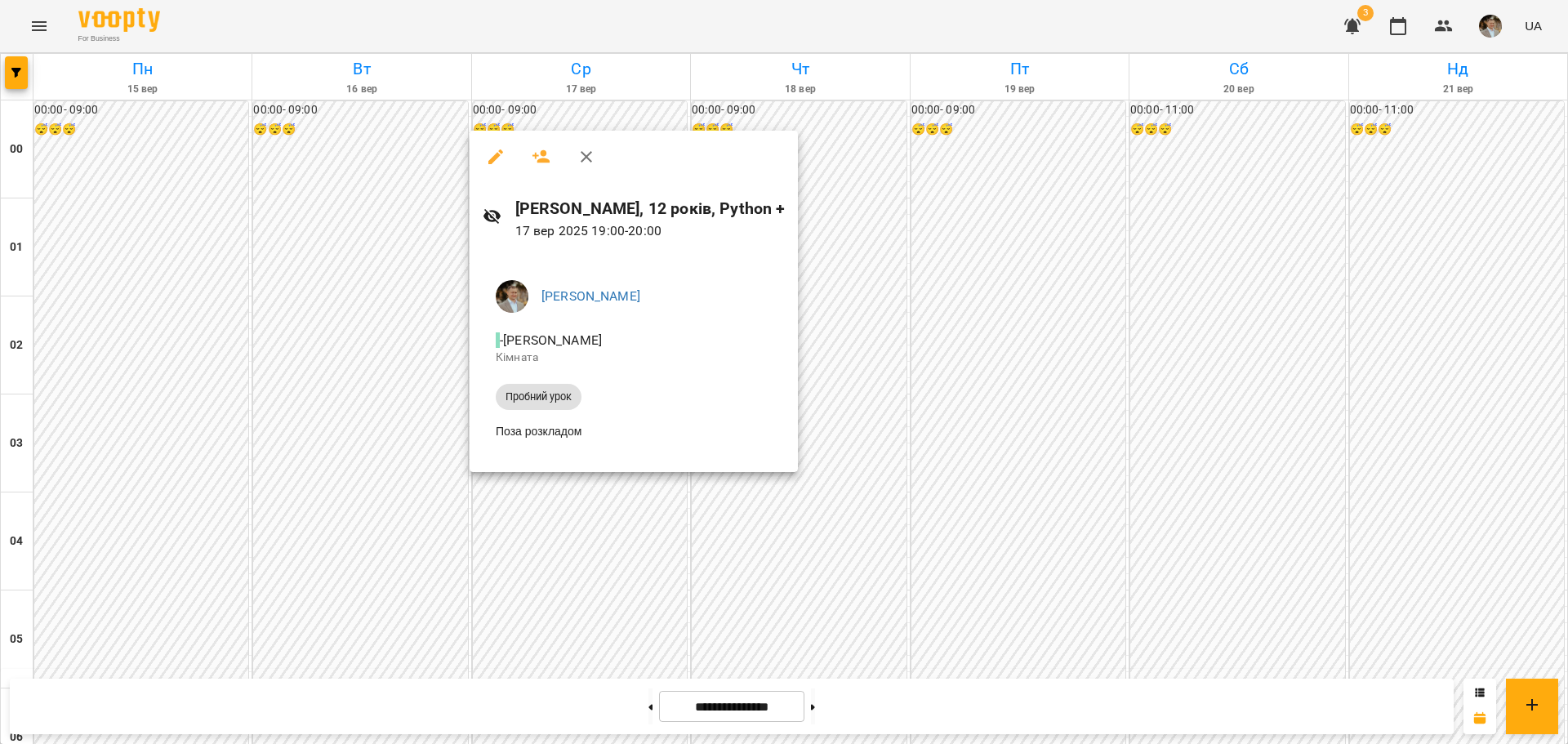
click at [339, 244] on div at bounding box center [784, 372] width 1568 height 744
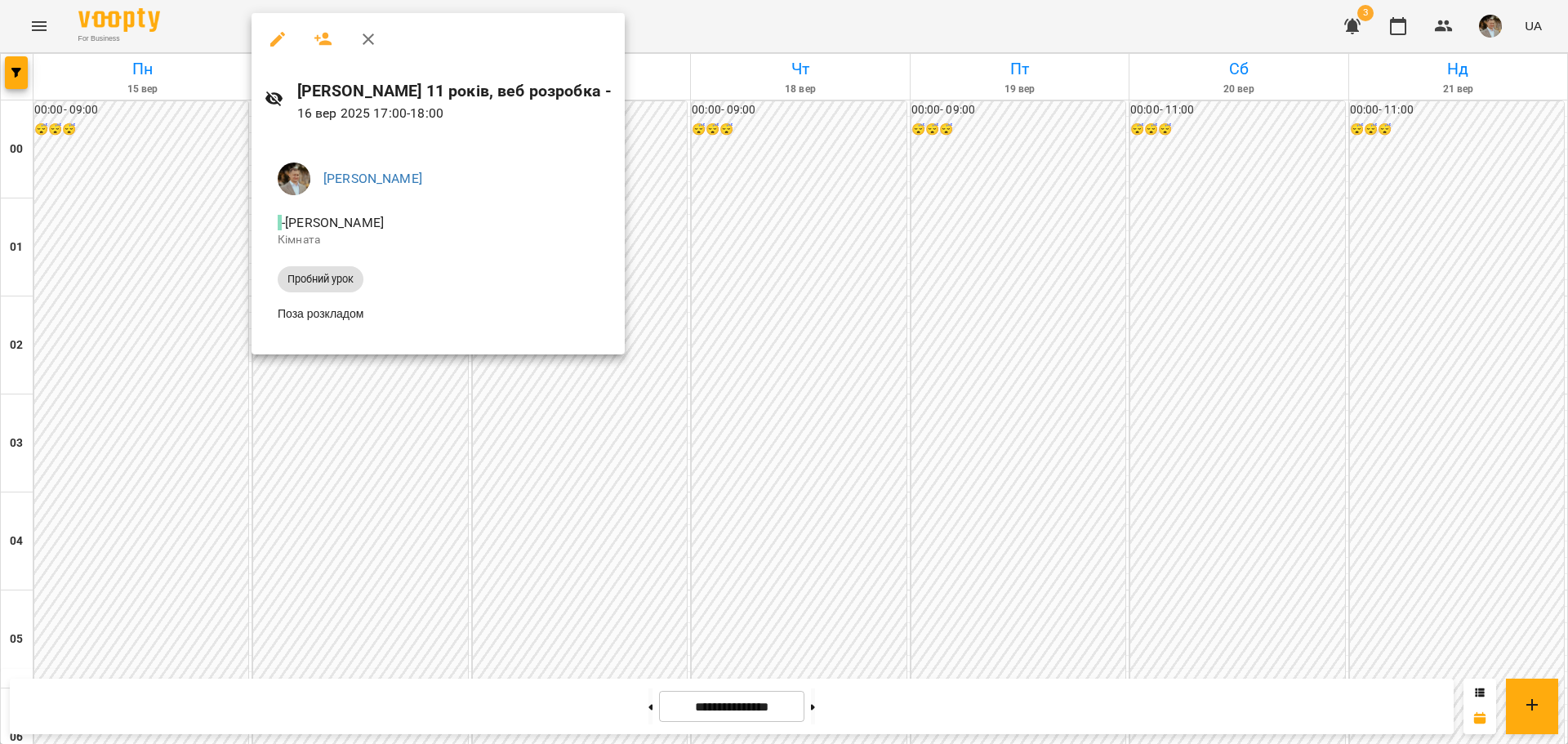
click at [358, 472] on div at bounding box center [784, 372] width 1568 height 744
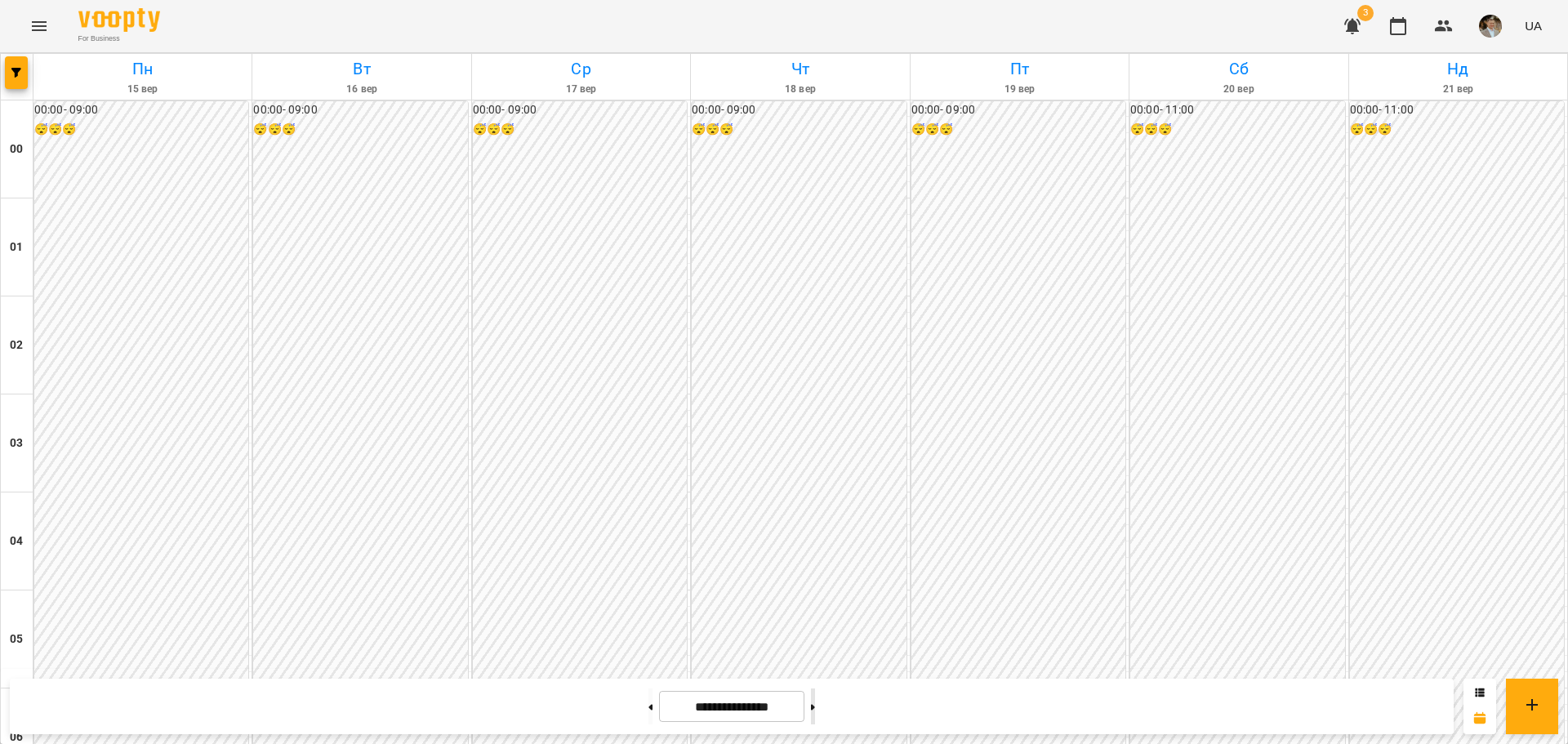
click at [815, 714] on button at bounding box center [813, 706] width 4 height 36
click at [649, 714] on button at bounding box center [651, 706] width 4 height 36
click at [815, 706] on icon at bounding box center [813, 706] width 4 height 7
type input "**********"
